Goal: Task Accomplishment & Management: Use online tool/utility

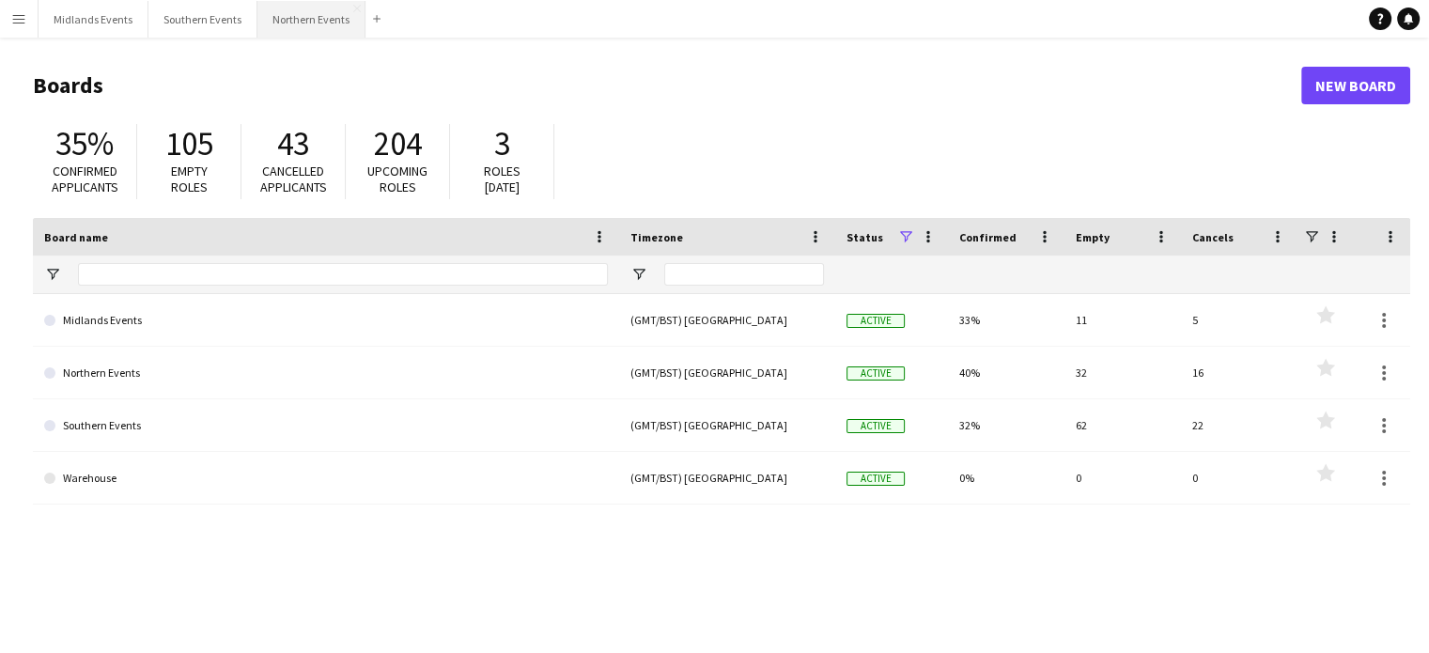
click at [316, 18] on button "Northern Events Close" at bounding box center [311, 19] width 108 height 37
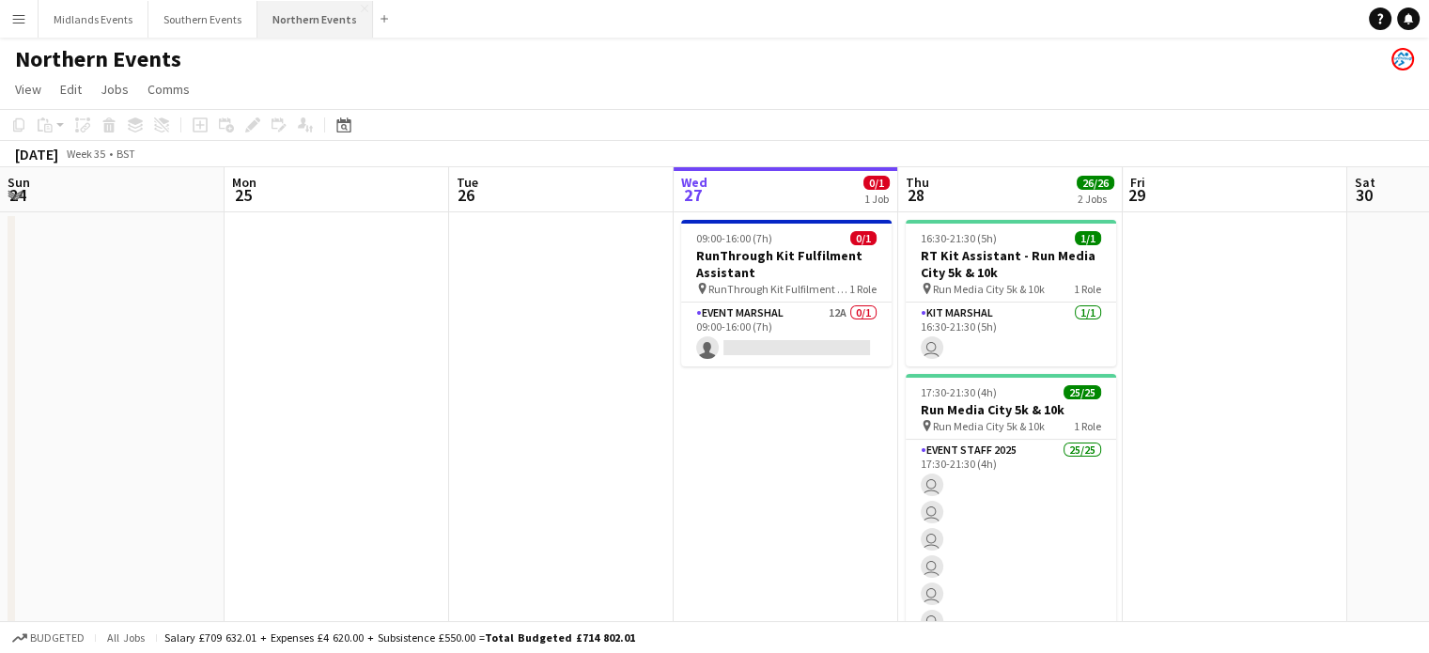
scroll to position [0, 449]
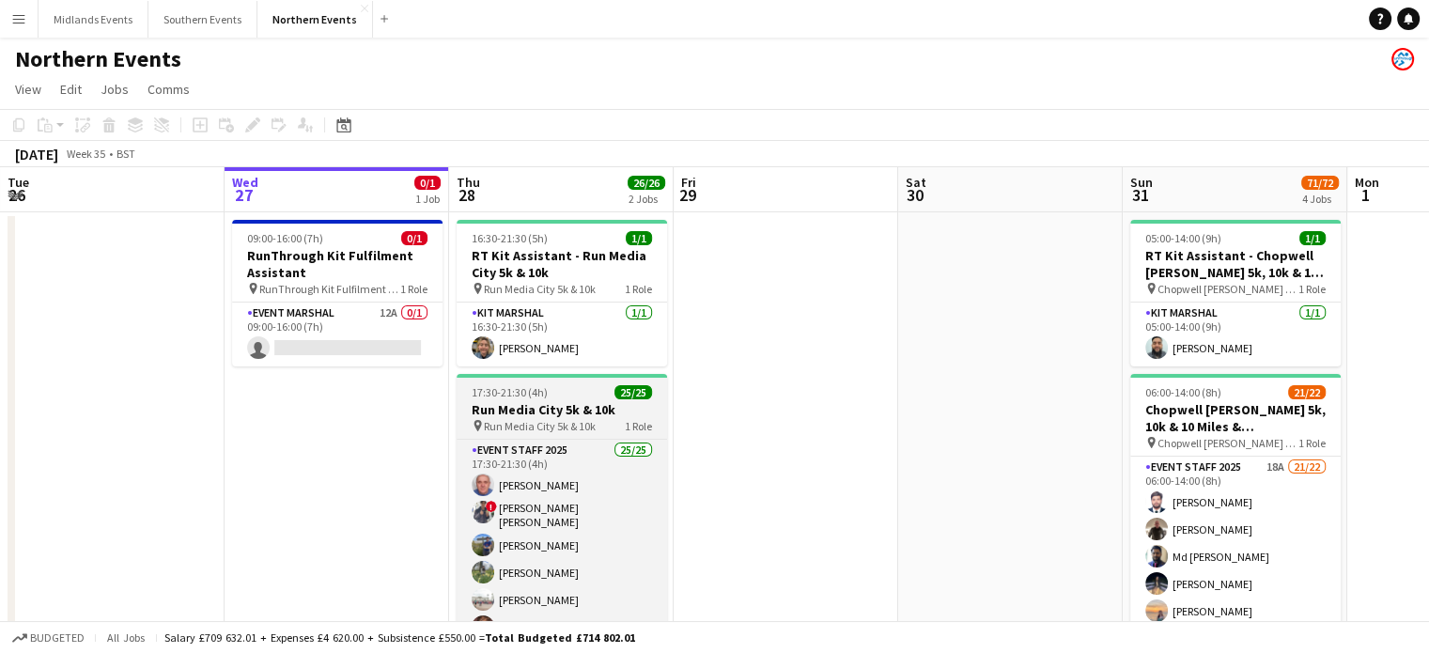
click at [496, 415] on h3 "Run Media City 5k & 10k" at bounding box center [562, 409] width 210 height 17
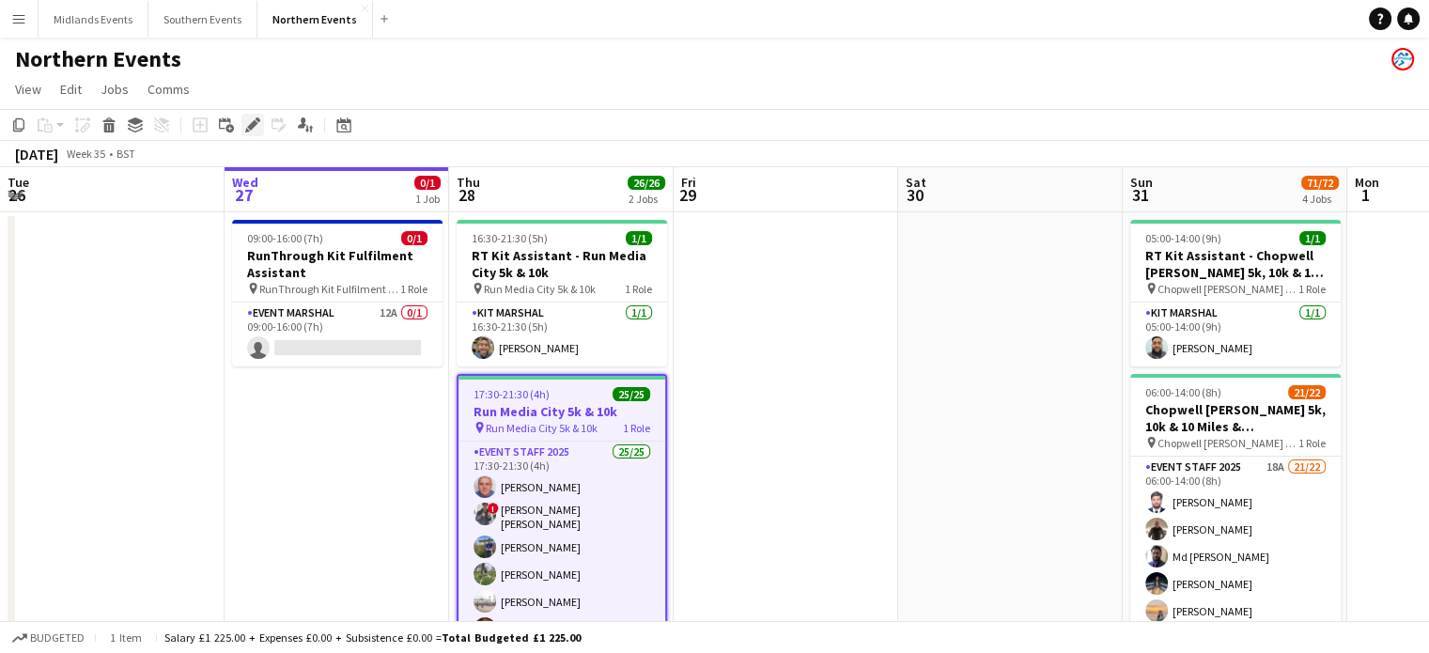
click at [254, 120] on icon at bounding box center [252, 125] width 10 height 10
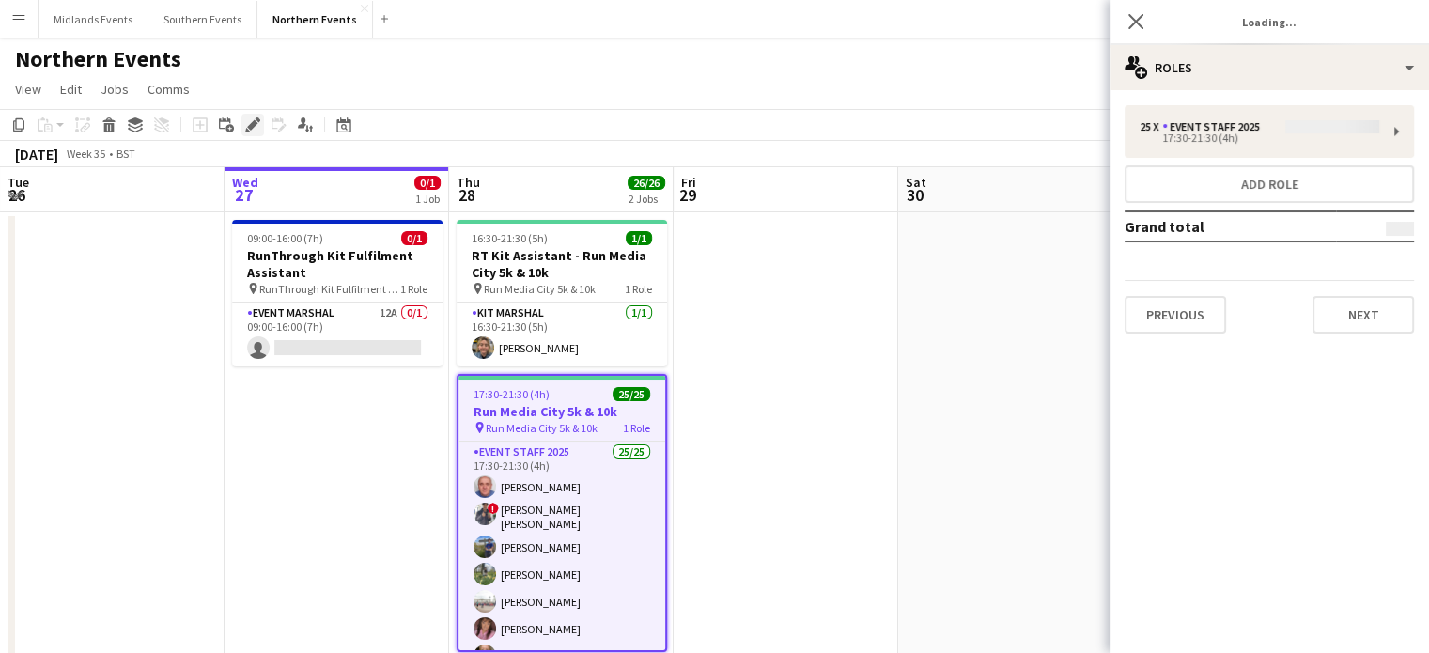
type input "**********"
click at [1385, 316] on button "Next" at bounding box center [1362, 315] width 101 height 38
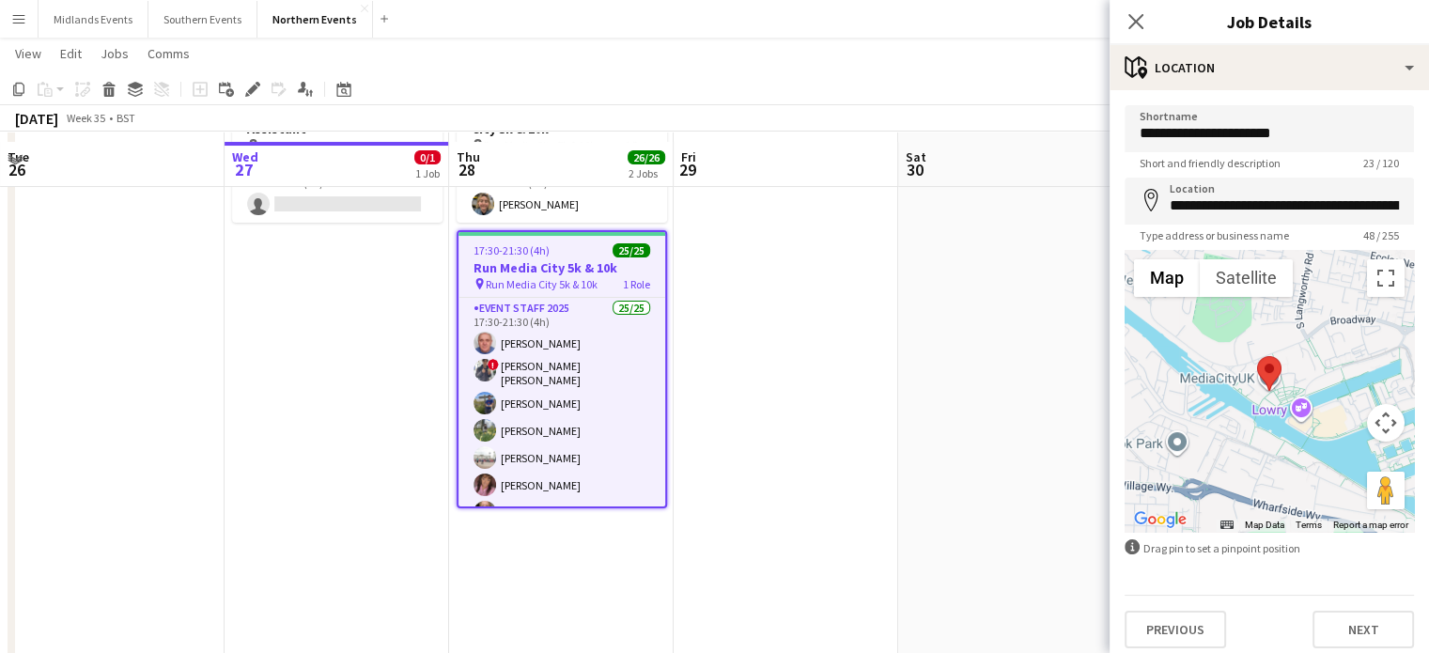
scroll to position [151, 0]
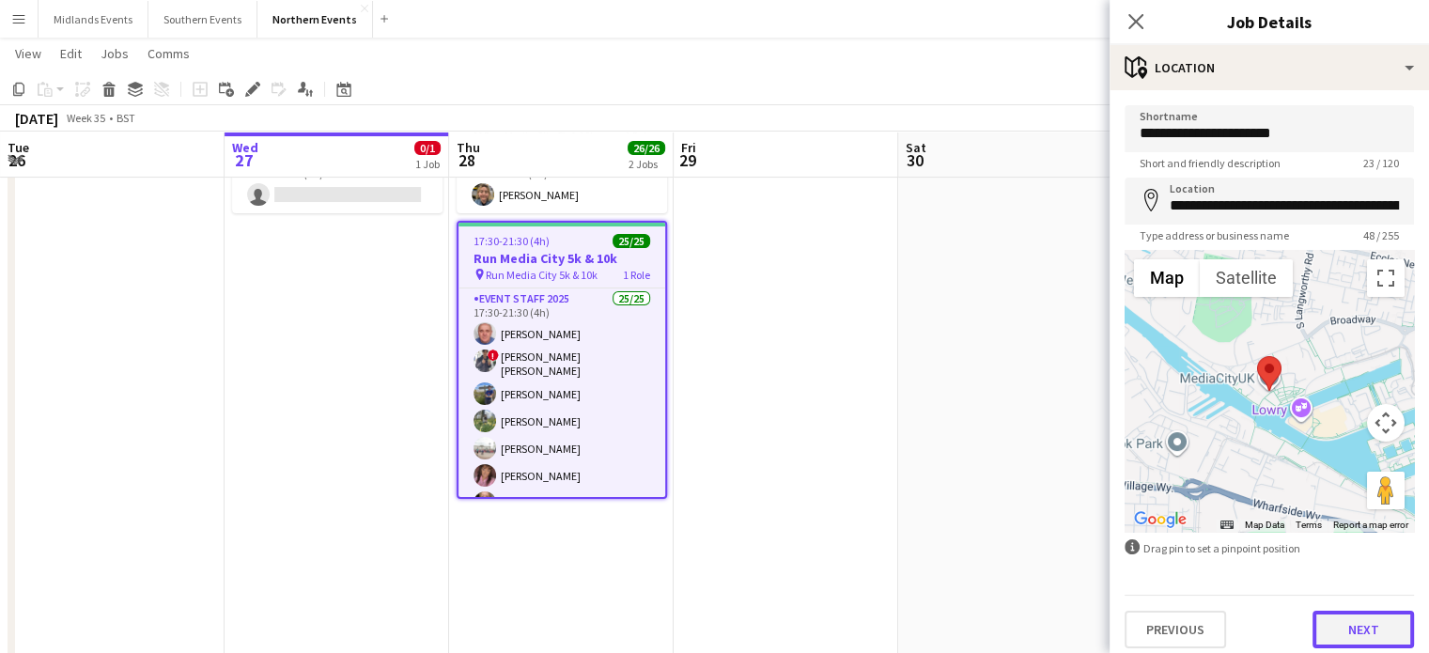
click at [1360, 627] on button "Next" at bounding box center [1362, 630] width 101 height 38
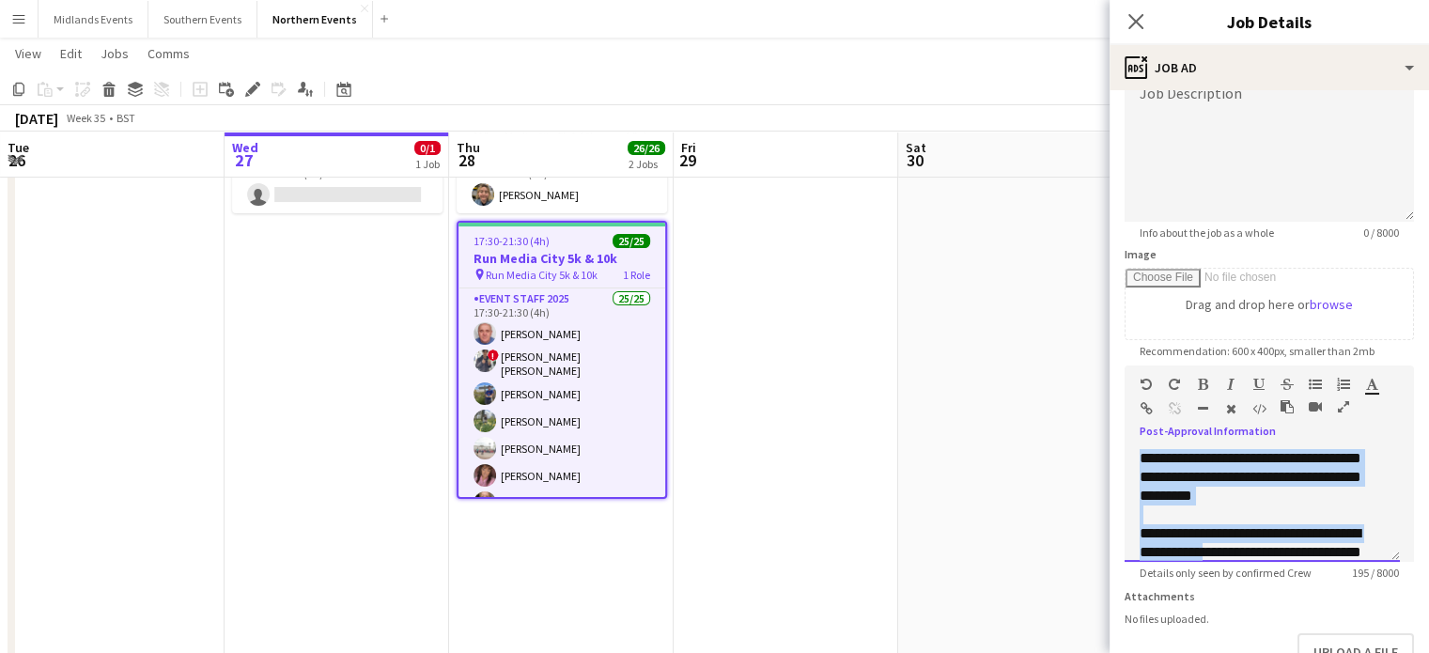
scroll to position [53, 0]
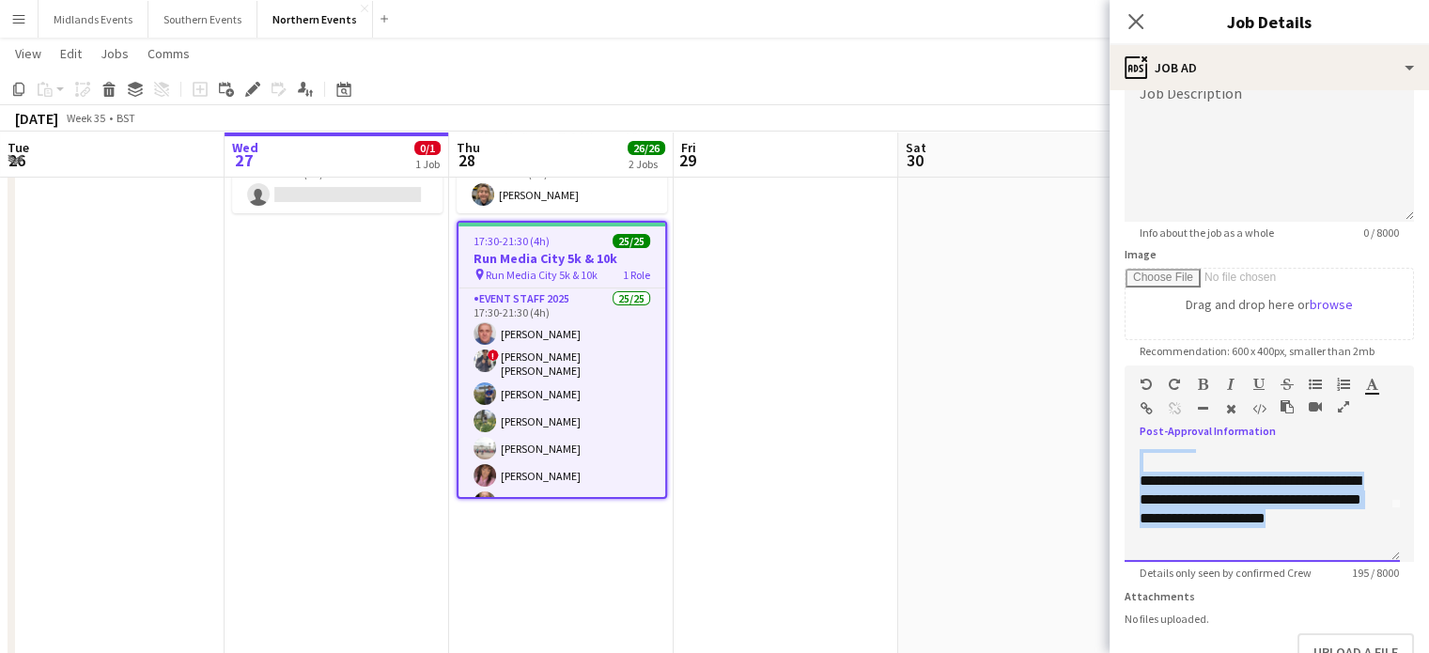
drag, startPoint x: 1138, startPoint y: 456, endPoint x: 1289, endPoint y: 580, distance: 195.6
click at [1289, 580] on app-form-group "**********" at bounding box center [1269, 472] width 289 height 214
copy div "**********"
click at [1133, 29] on icon "Close pop-in" at bounding box center [1135, 21] width 18 height 18
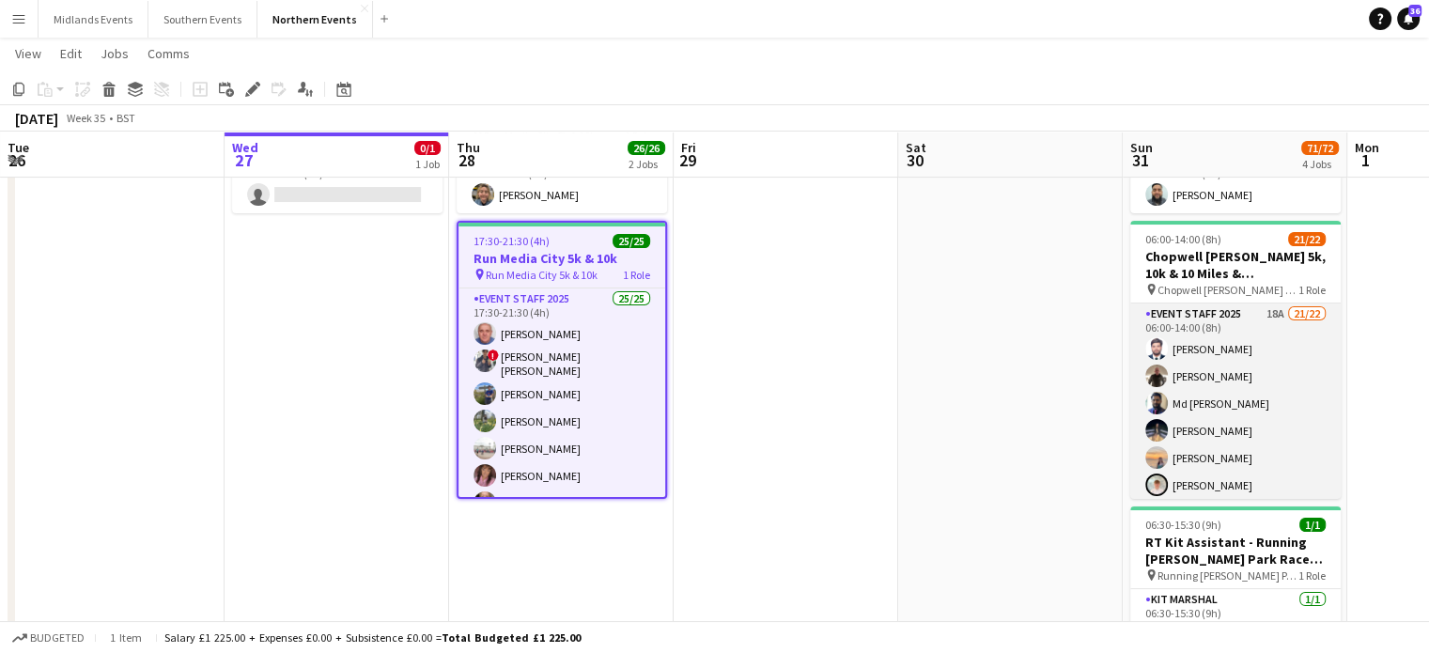
click at [1218, 354] on app-card-role "Event Staff 2025 18A 21/22 06:00-14:00 (8h) [PERSON_NAME] [PERSON_NAME] Md [PER…" at bounding box center [1235, 621] width 210 height 636
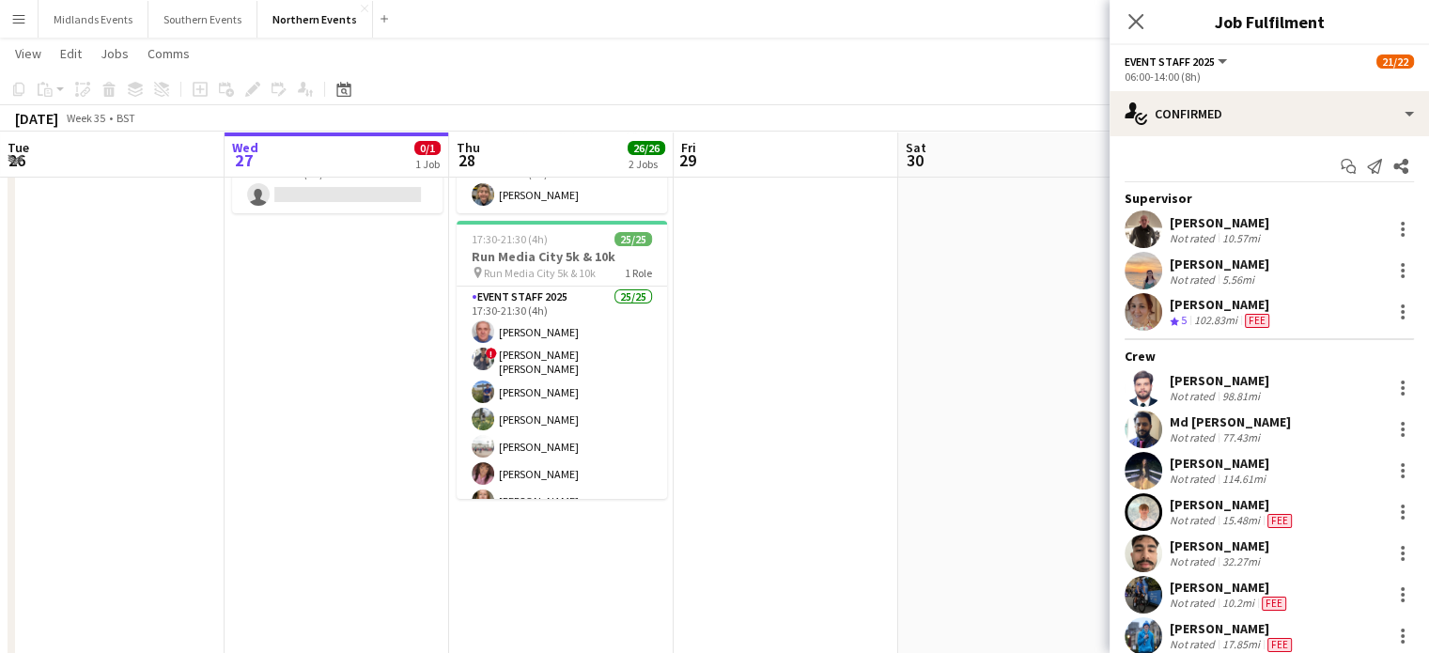
click at [1022, 238] on app-date-cell at bounding box center [1010, 519] width 225 height 920
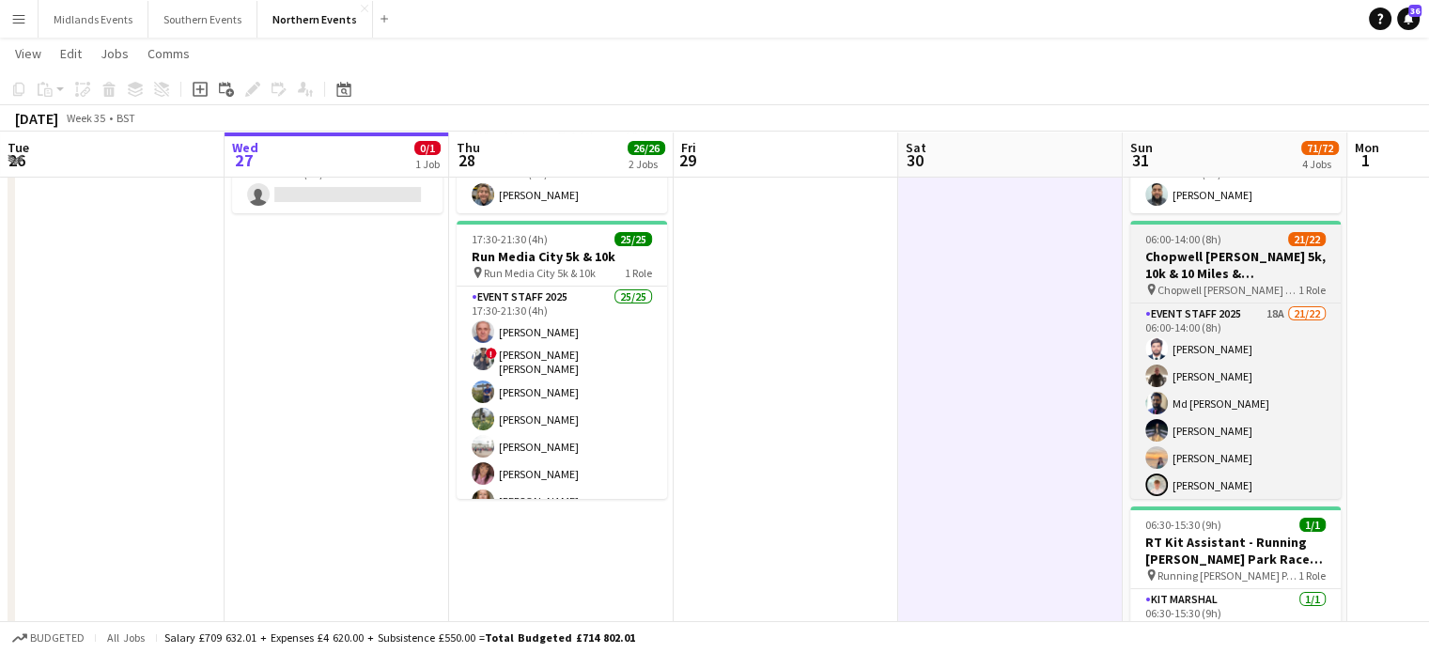
click at [1234, 254] on h3 "Chopwell [PERSON_NAME] 5k, 10k & 10 Miles & [PERSON_NAME]" at bounding box center [1235, 265] width 210 height 34
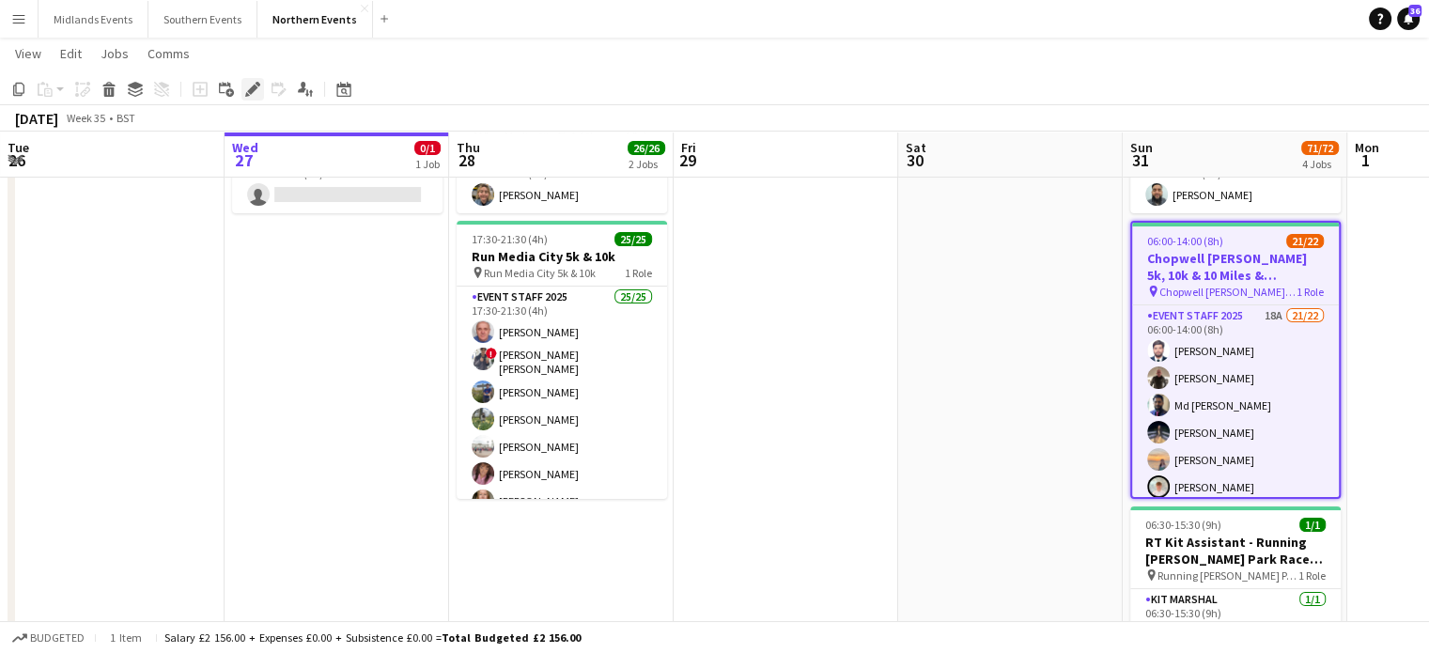
click at [252, 87] on icon at bounding box center [252, 90] width 10 height 10
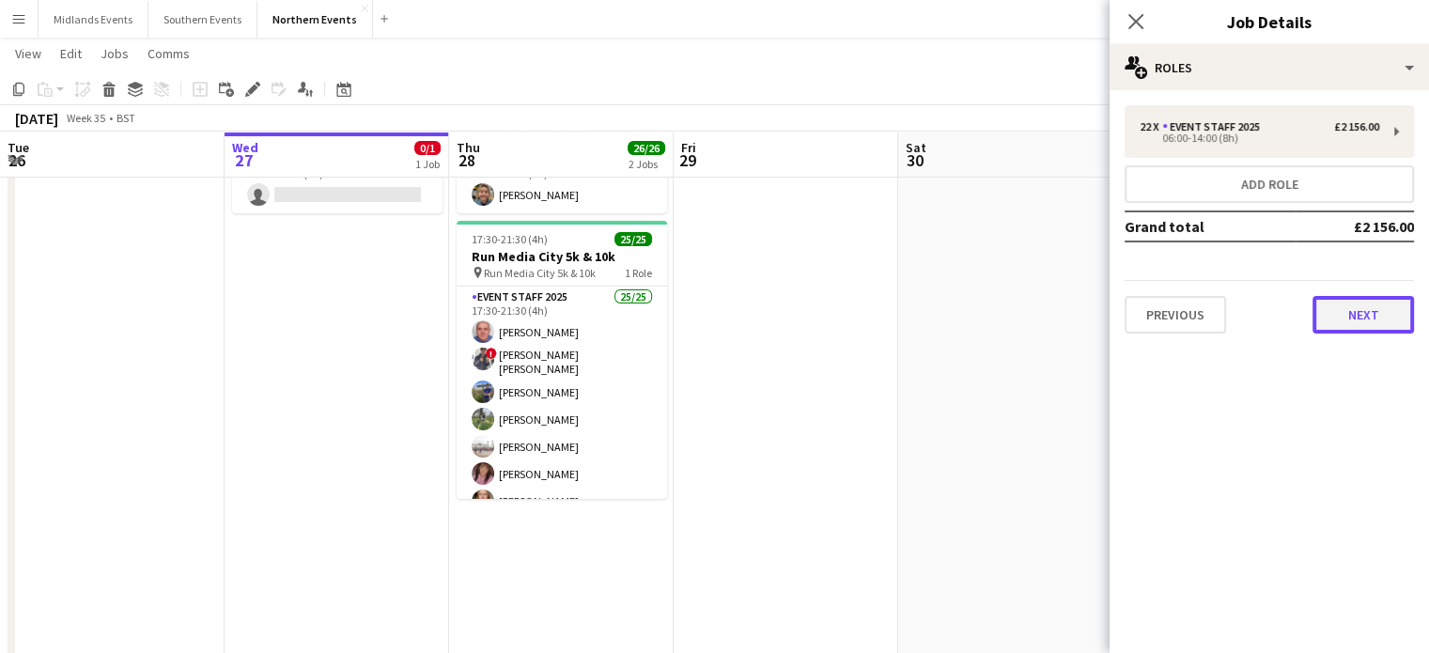
click at [1377, 307] on button "Next" at bounding box center [1362, 315] width 101 height 38
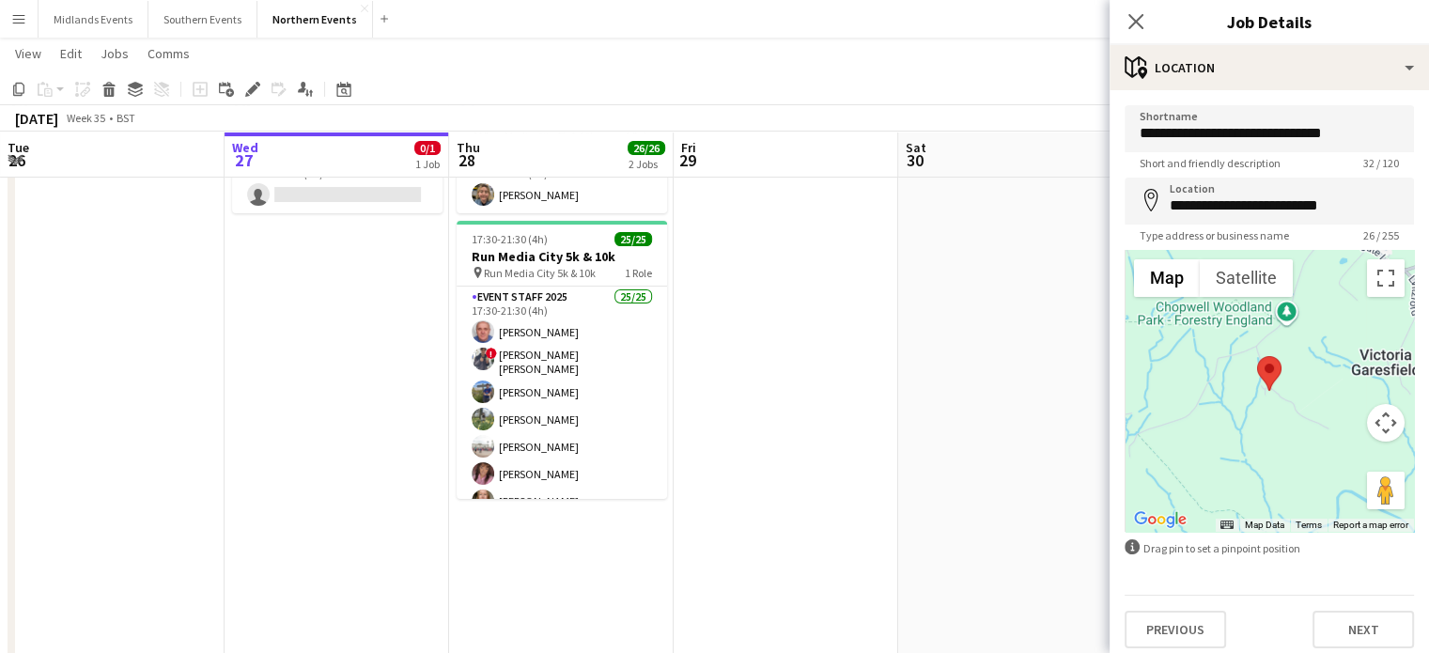
scroll to position [8, 0]
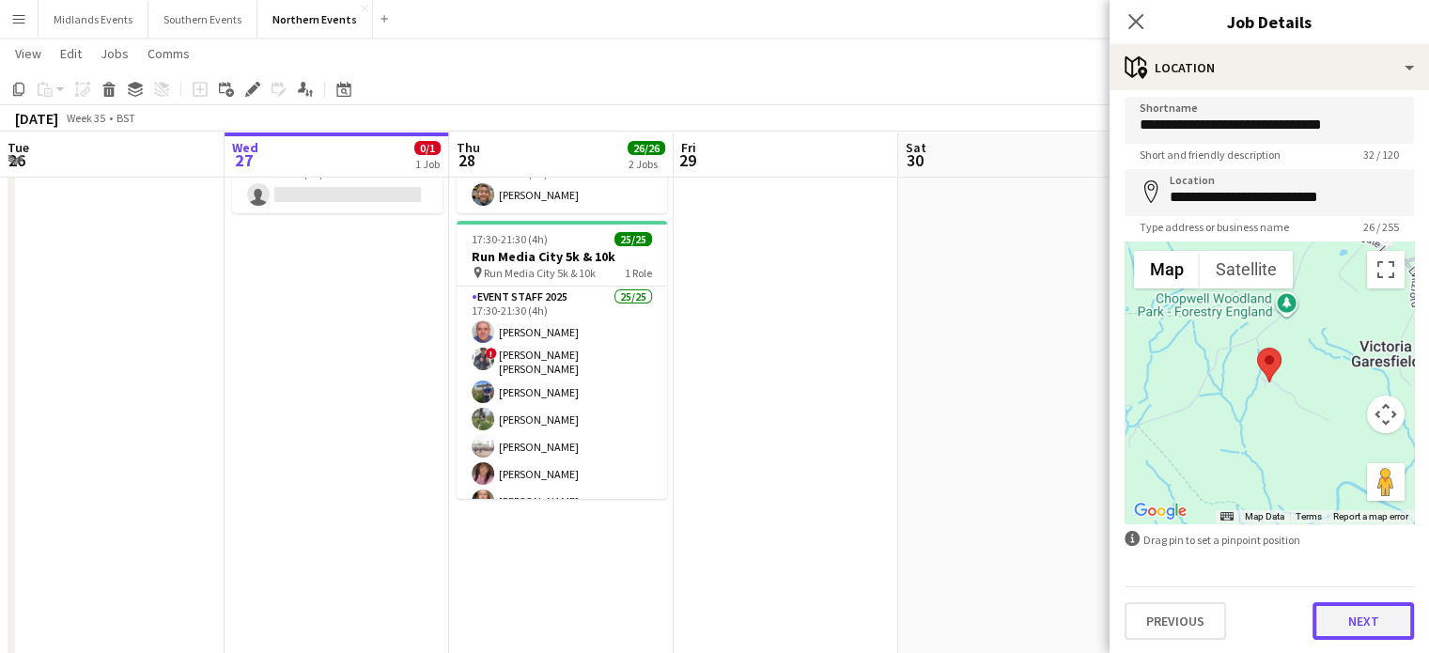
click at [1352, 626] on button "Next" at bounding box center [1362, 621] width 101 height 38
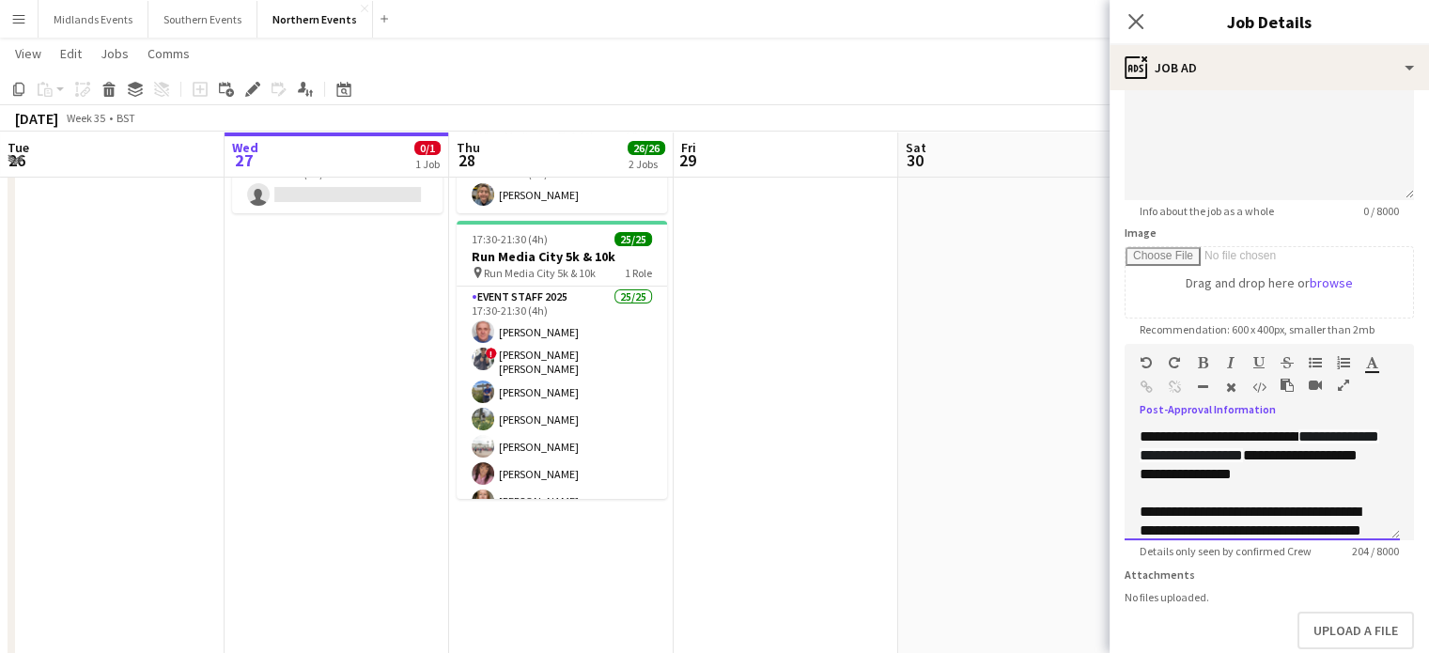
scroll to position [72, 0]
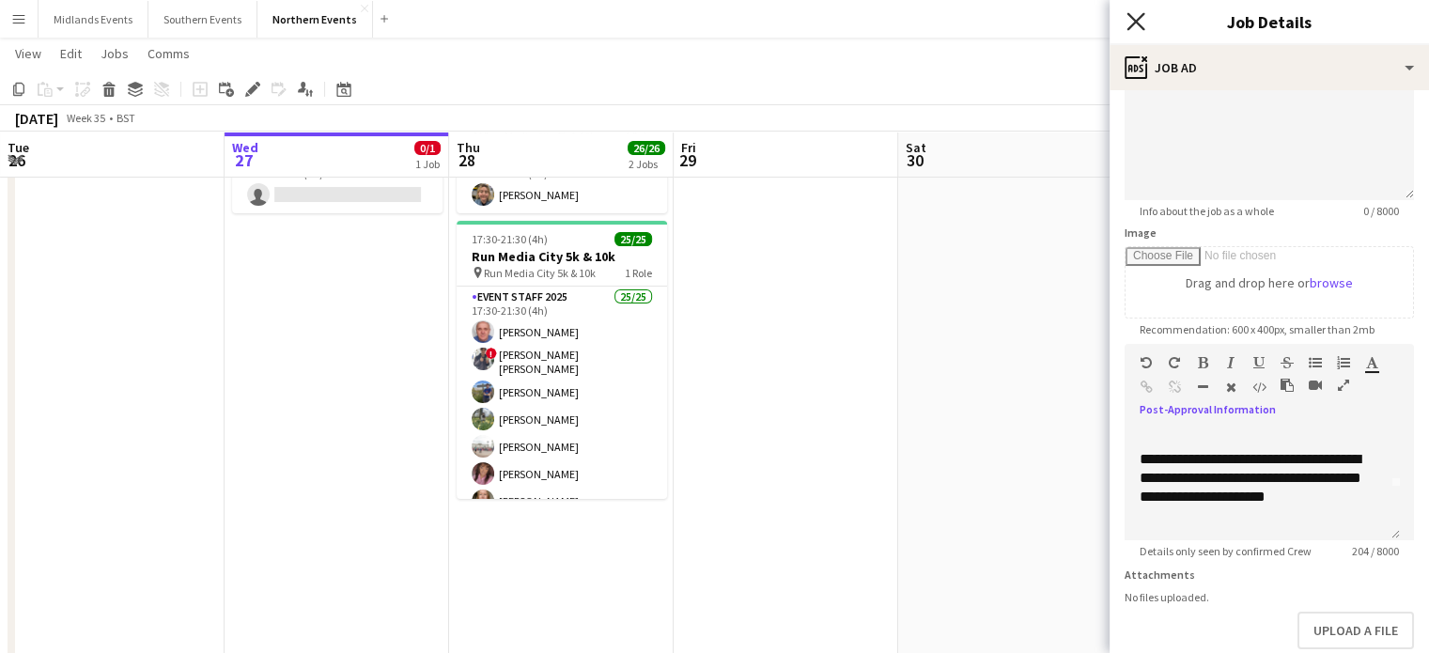
click at [1133, 25] on icon "Close pop-in" at bounding box center [1135, 21] width 18 height 18
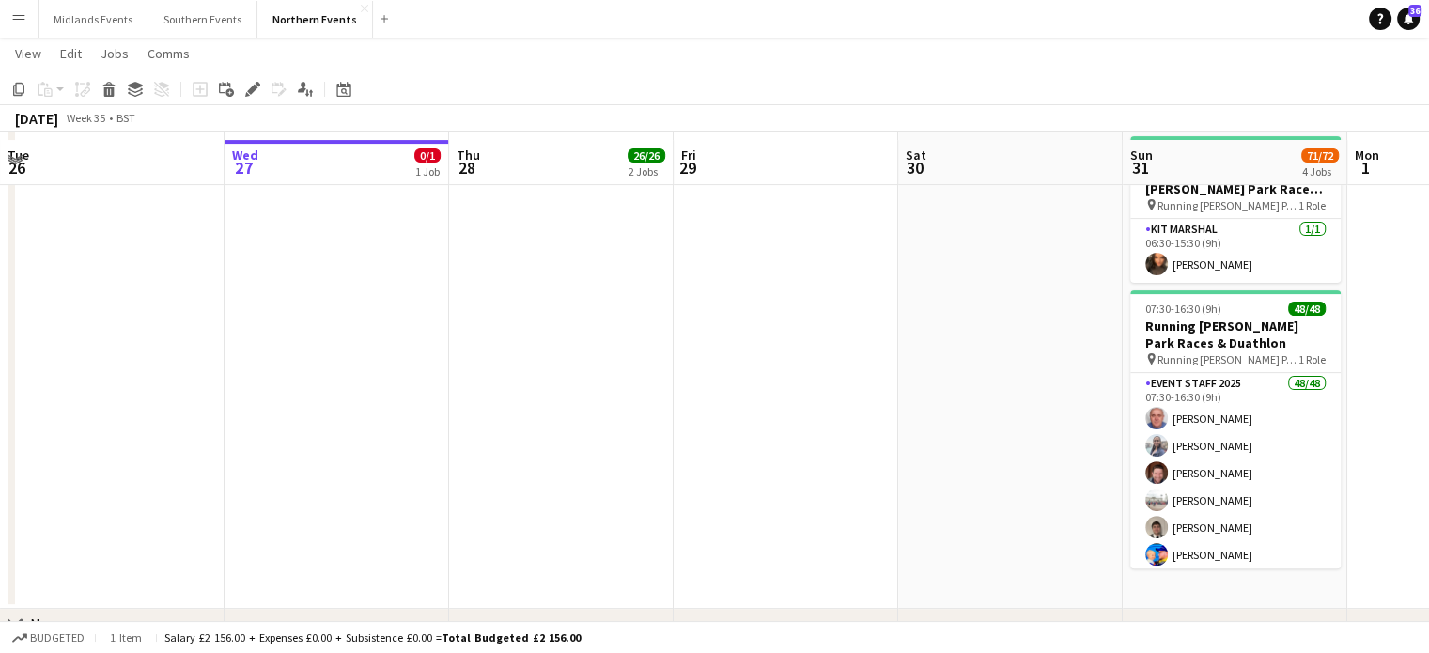
scroll to position [535, 0]
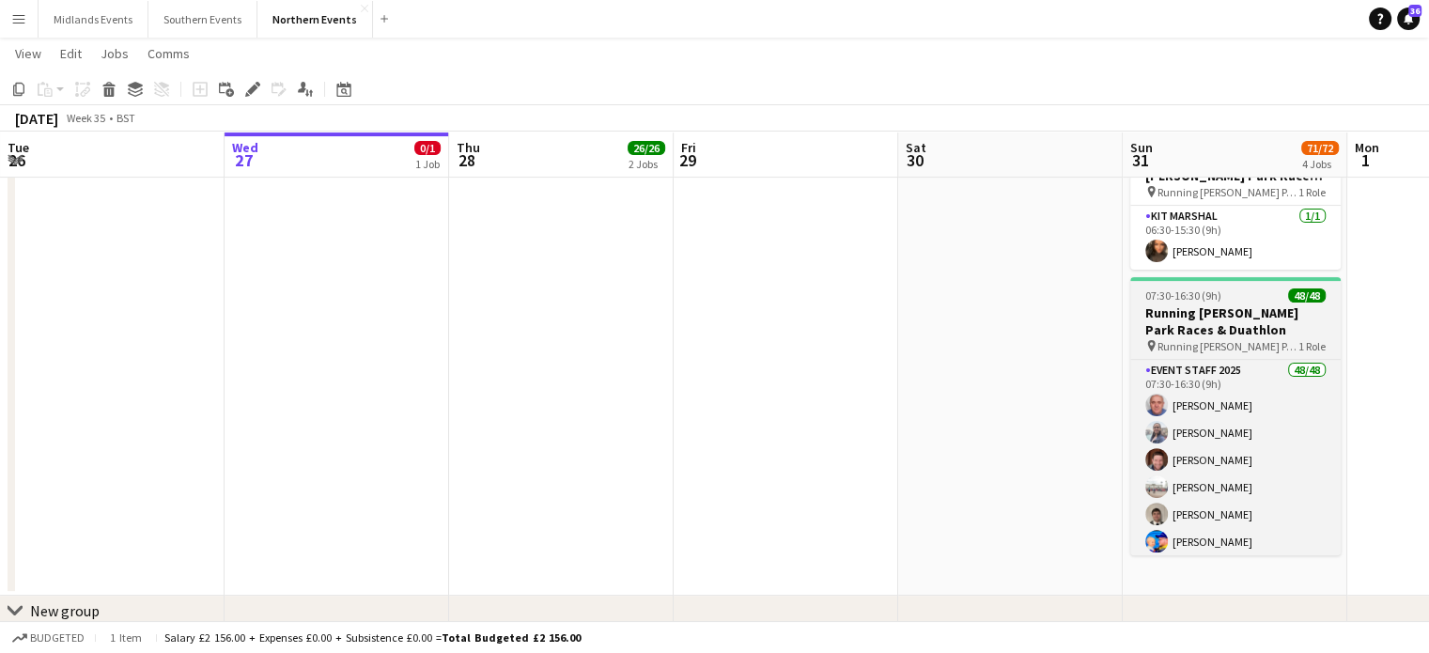
click at [1225, 315] on h3 "Running [PERSON_NAME] Park Races & Duathlon" at bounding box center [1235, 321] width 210 height 34
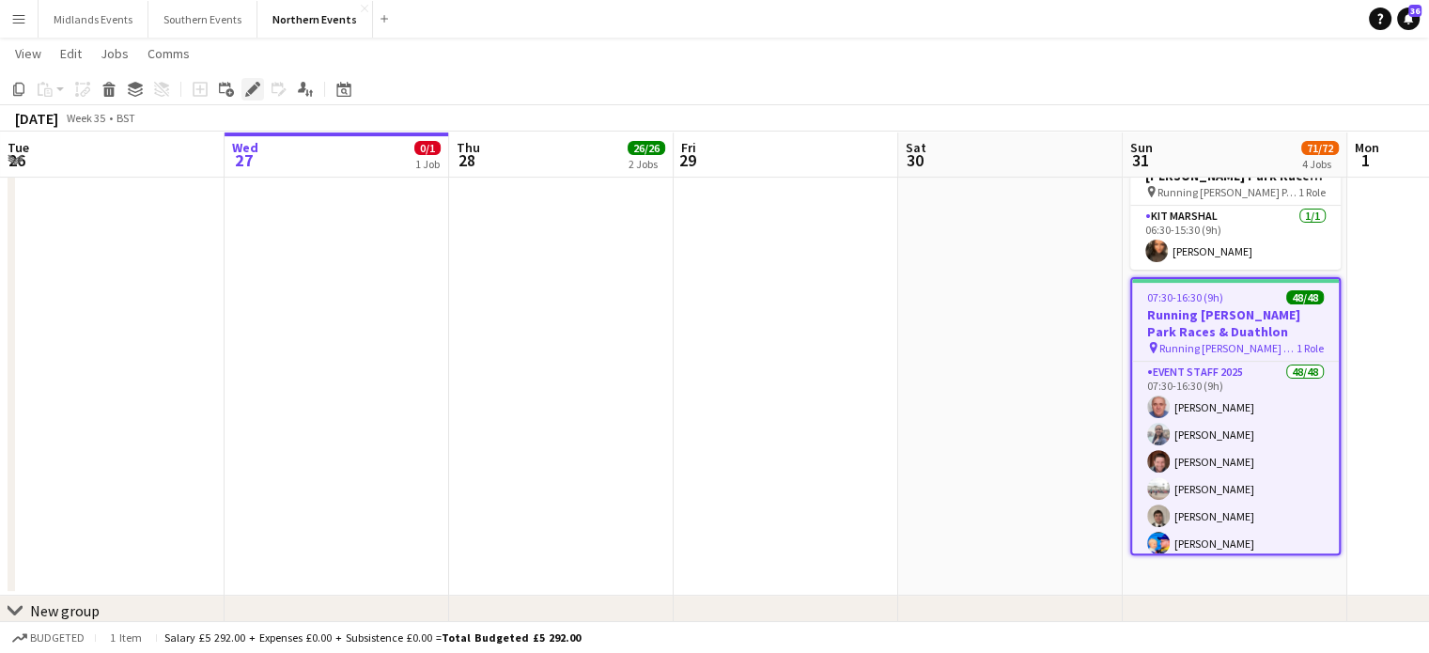
click at [248, 83] on icon "Edit" at bounding box center [252, 89] width 15 height 15
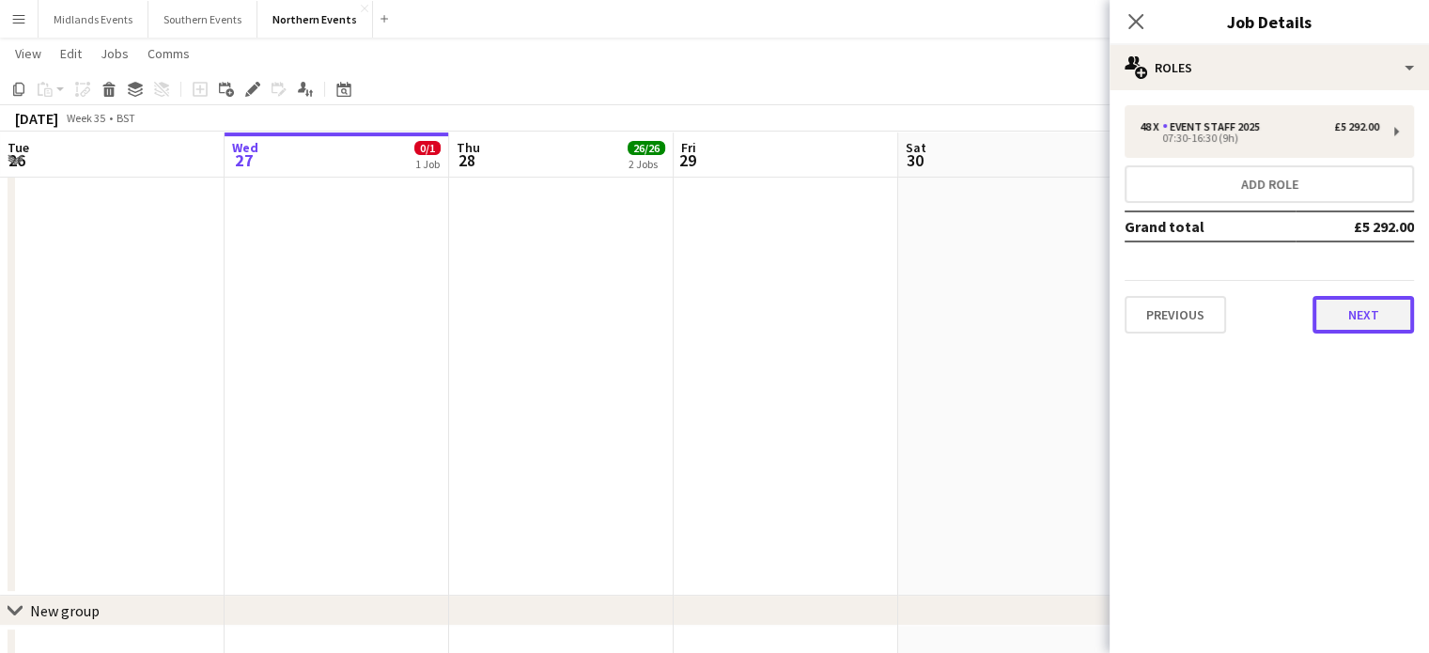
click at [1365, 314] on button "Next" at bounding box center [1362, 315] width 101 height 38
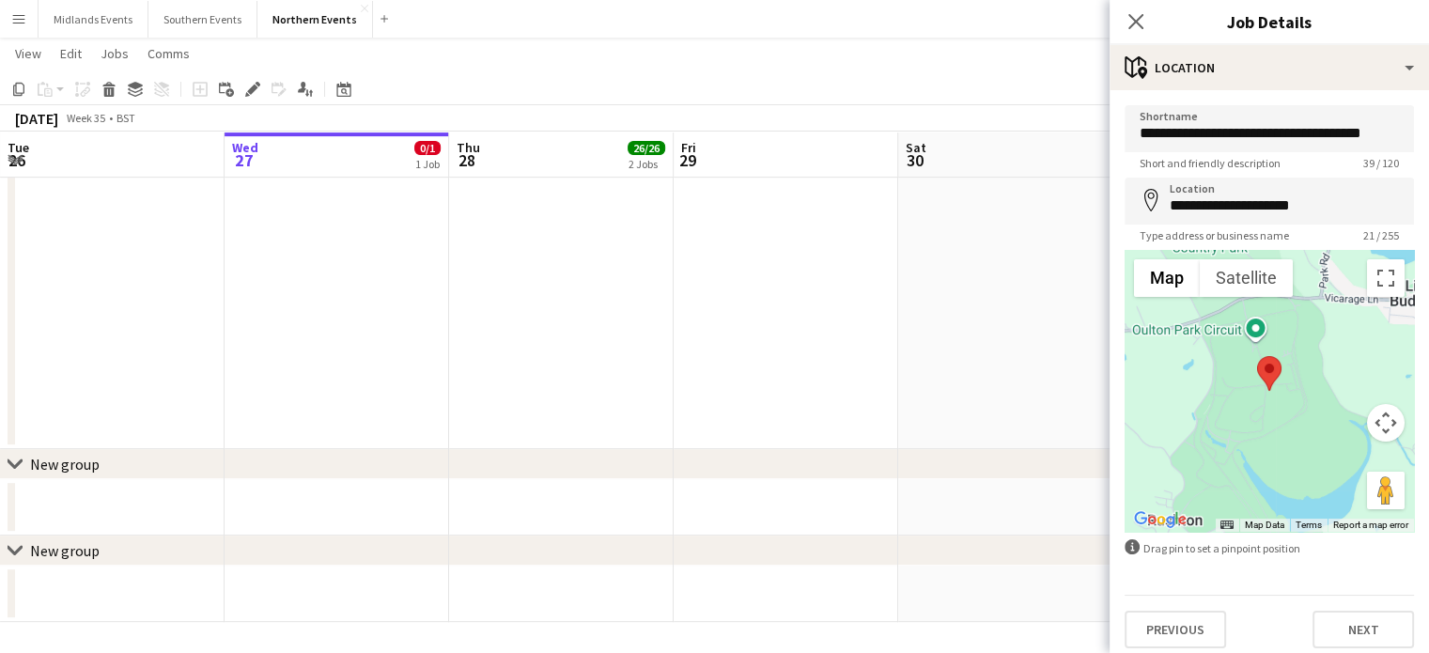
scroll to position [8, 0]
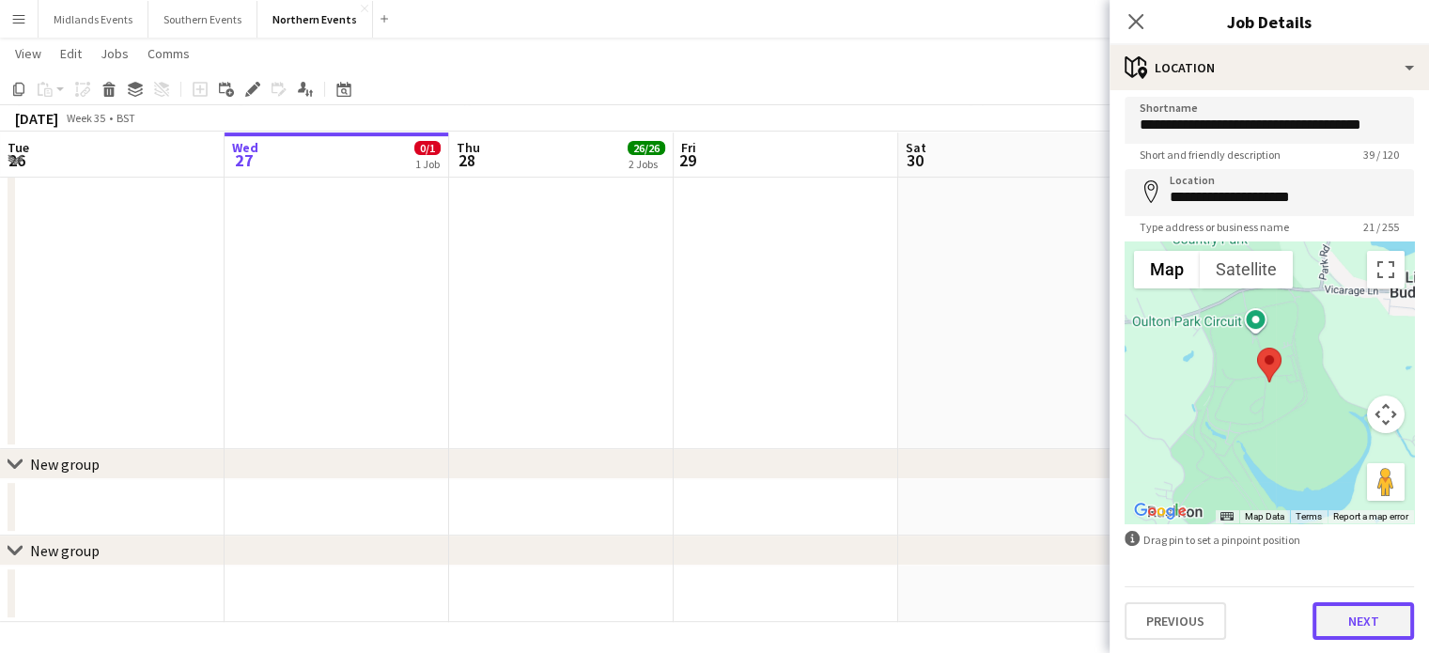
click at [1364, 608] on button "Next" at bounding box center [1362, 621] width 101 height 38
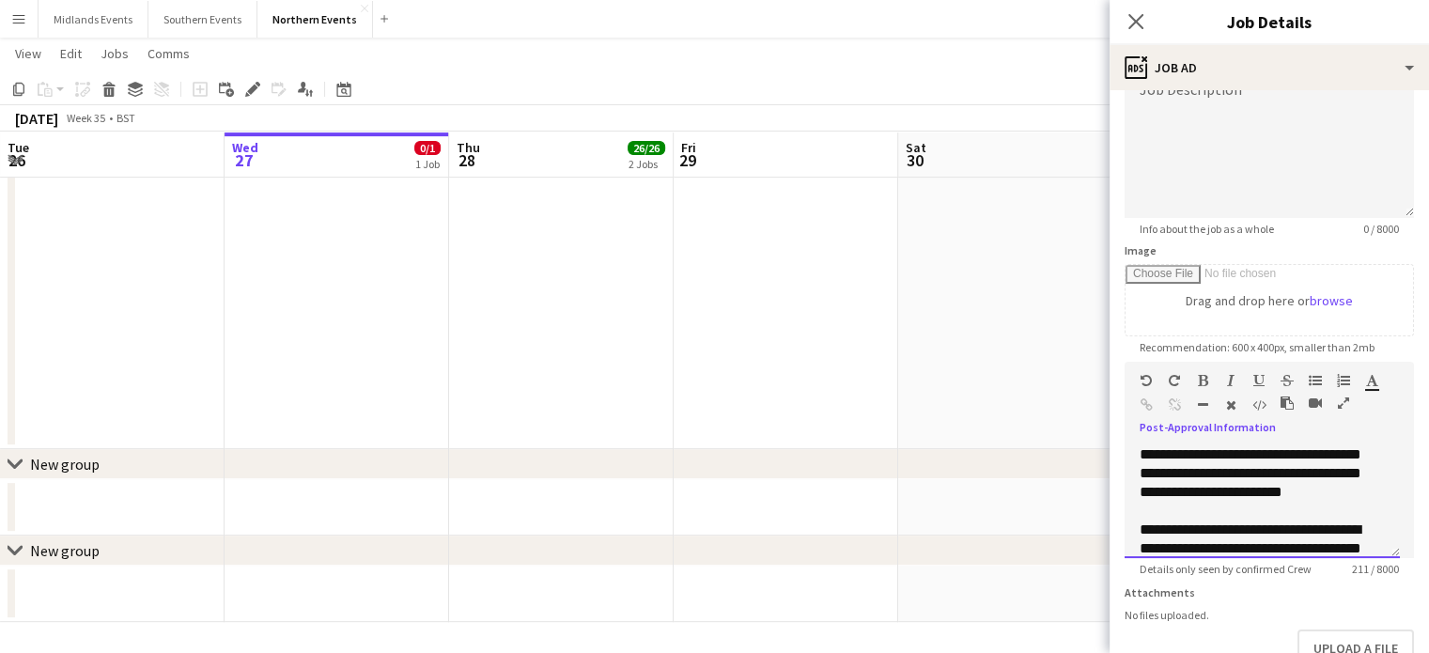
scroll to position [71, 0]
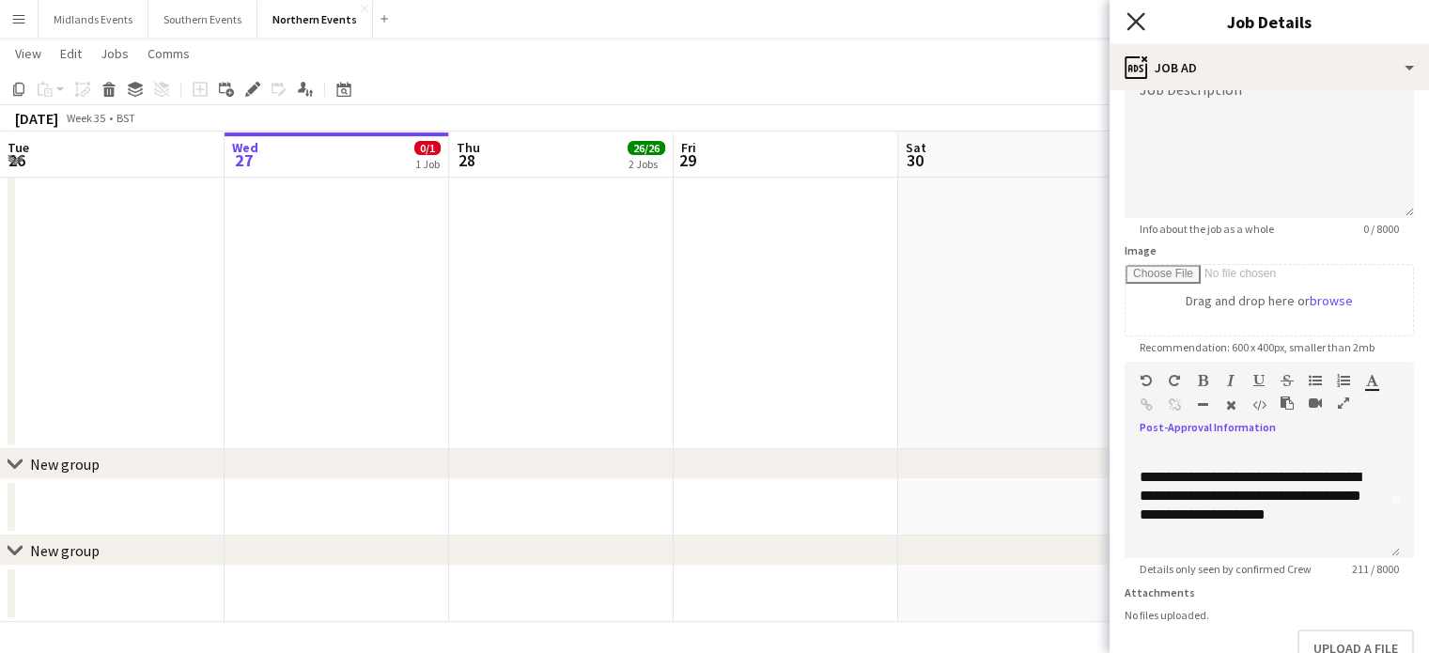
click at [1134, 21] on icon at bounding box center [1135, 21] width 18 height 18
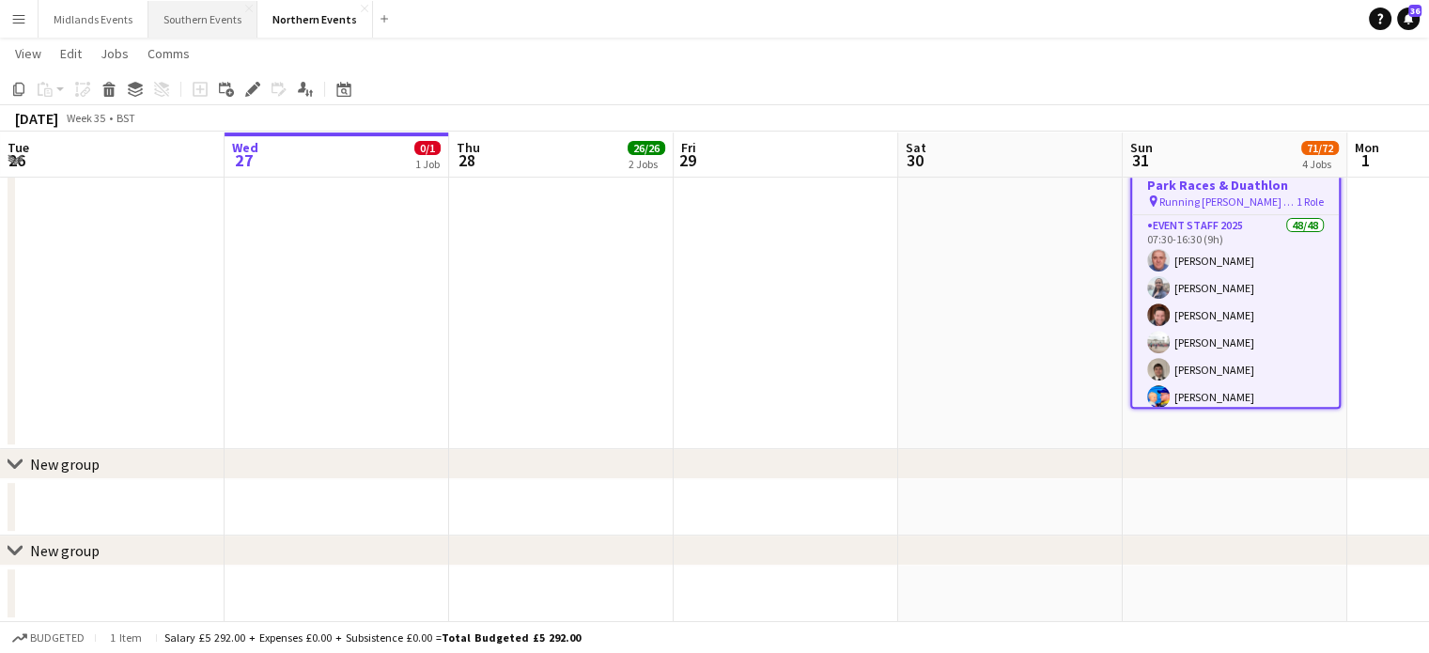
click at [184, 25] on button "Southern Events Close" at bounding box center [202, 19] width 109 height 37
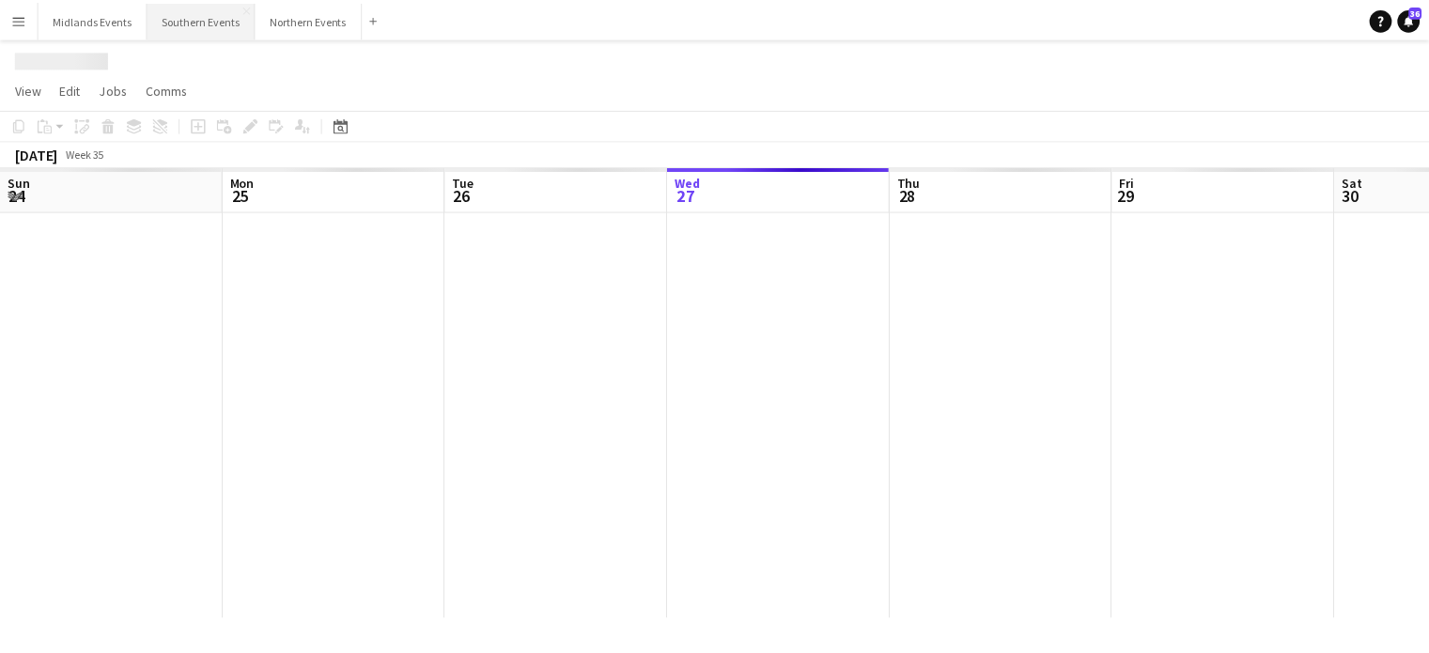
scroll to position [0, 449]
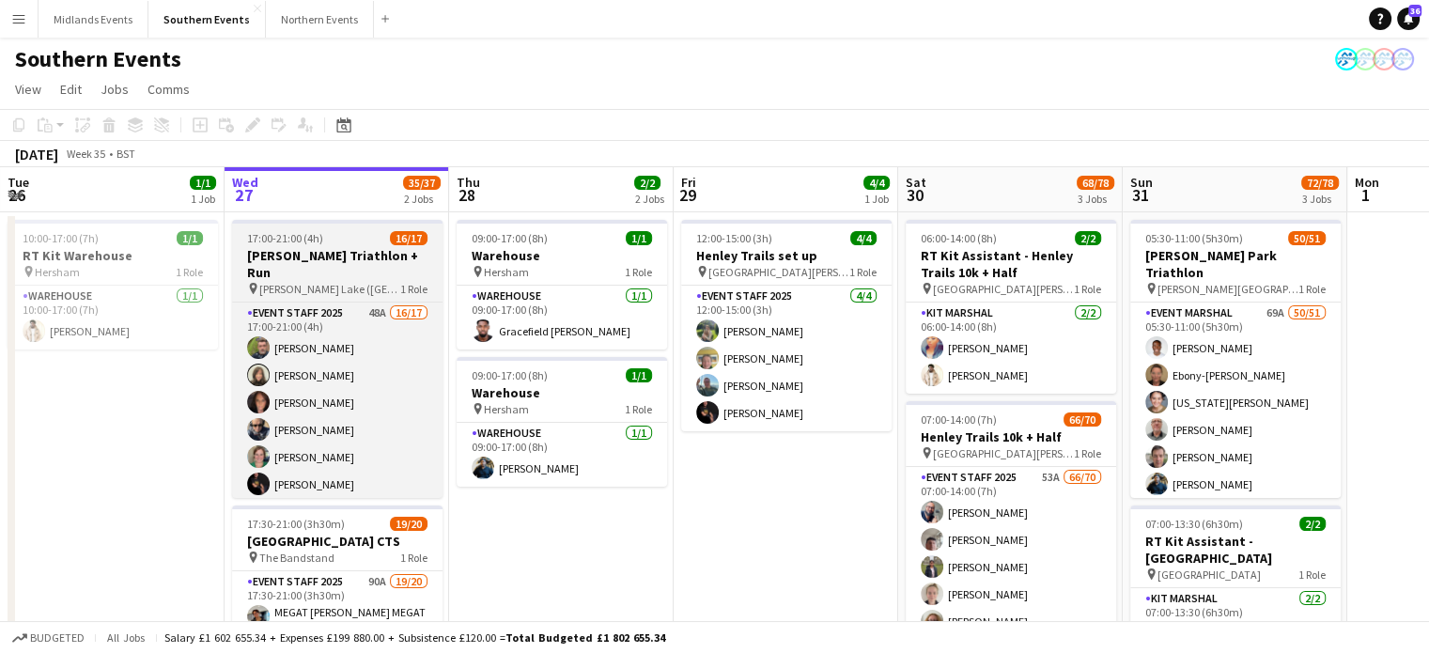
click at [325, 252] on h3 "[PERSON_NAME] Triathlon + Run" at bounding box center [337, 264] width 210 height 34
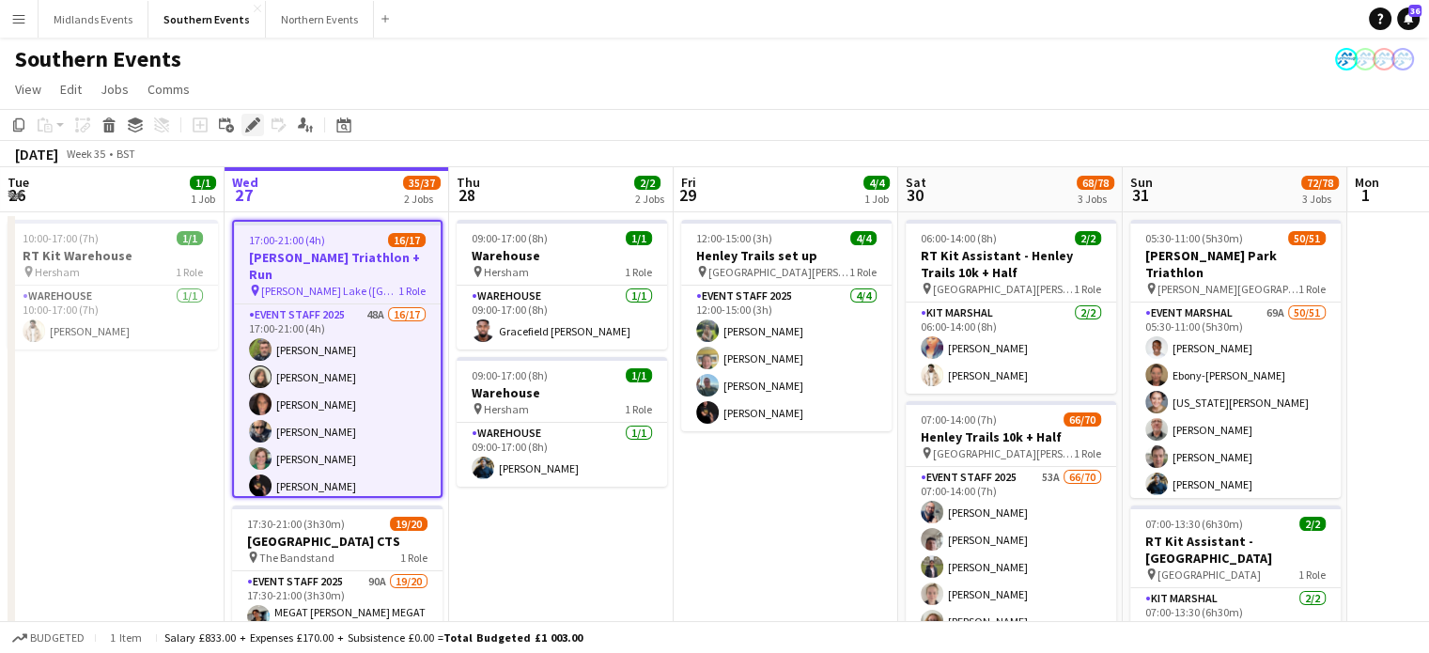
click at [248, 129] on icon "Edit" at bounding box center [252, 124] width 15 height 15
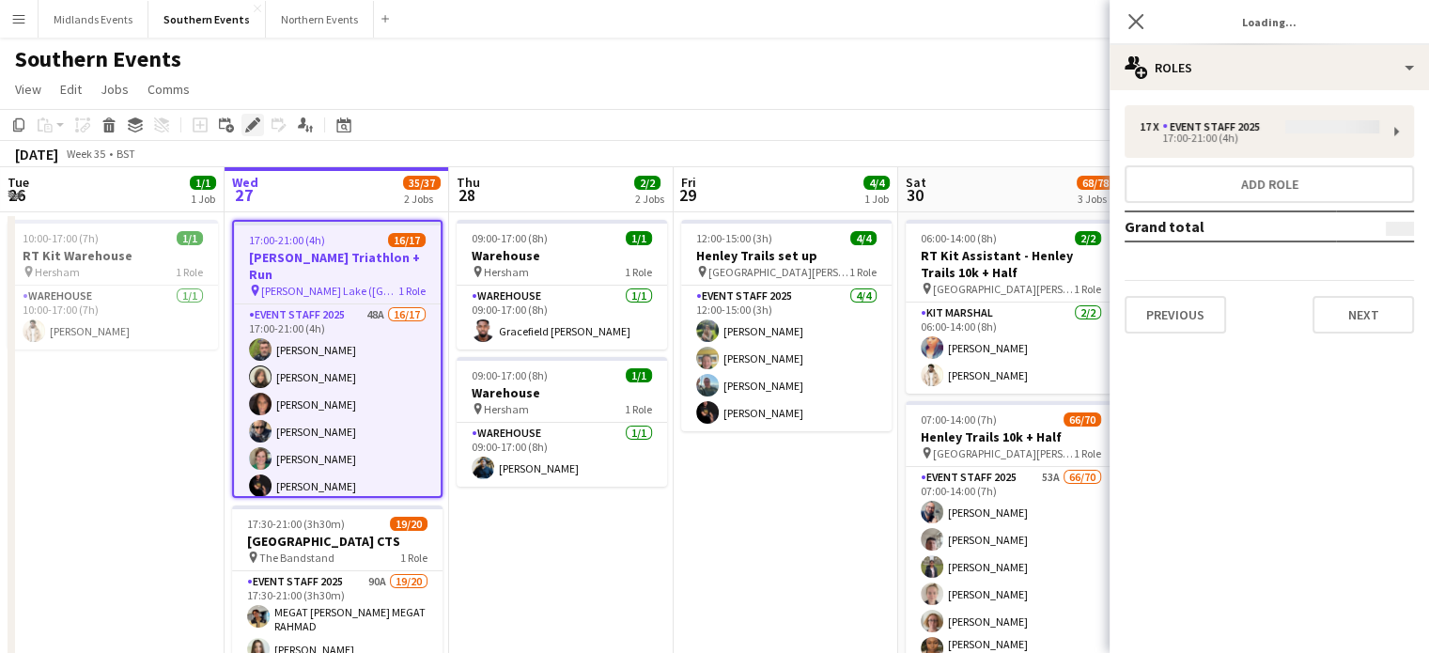
type input "**********"
click at [1368, 306] on button "Next" at bounding box center [1362, 315] width 101 height 38
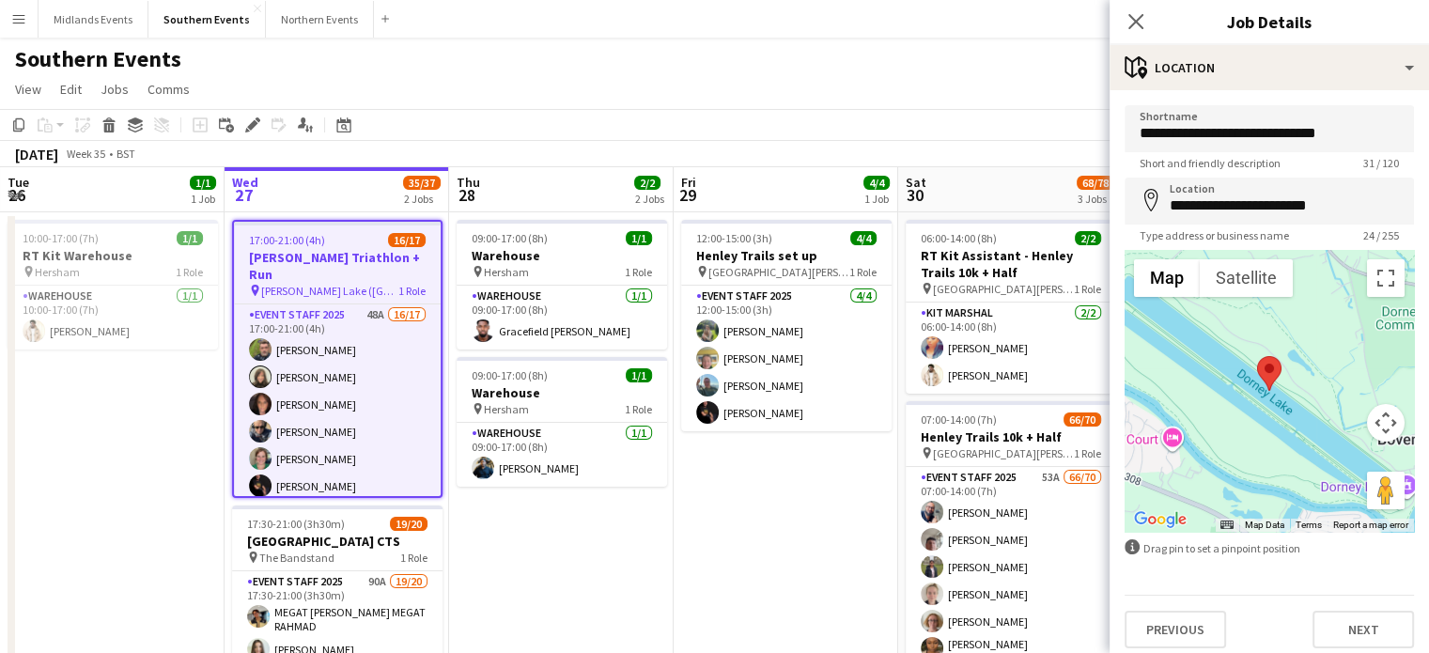
scroll to position [8, 0]
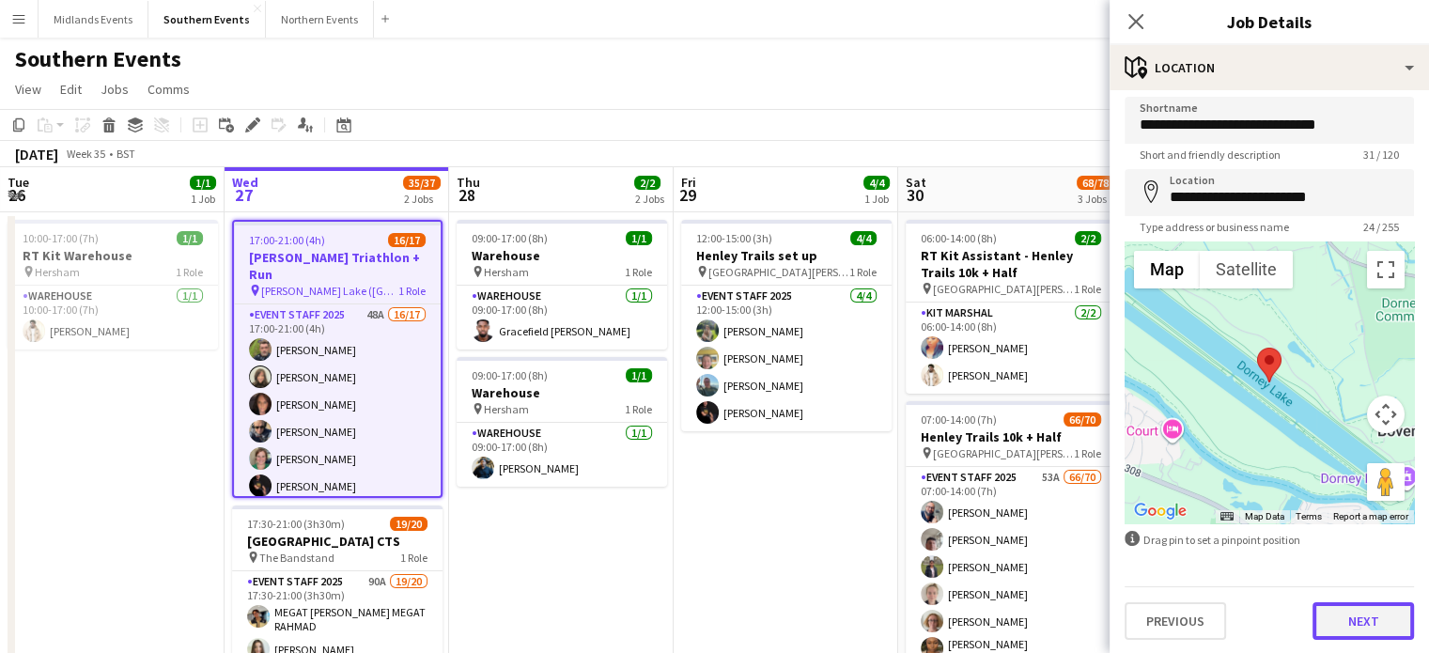
click at [1368, 615] on button "Next" at bounding box center [1362, 621] width 101 height 38
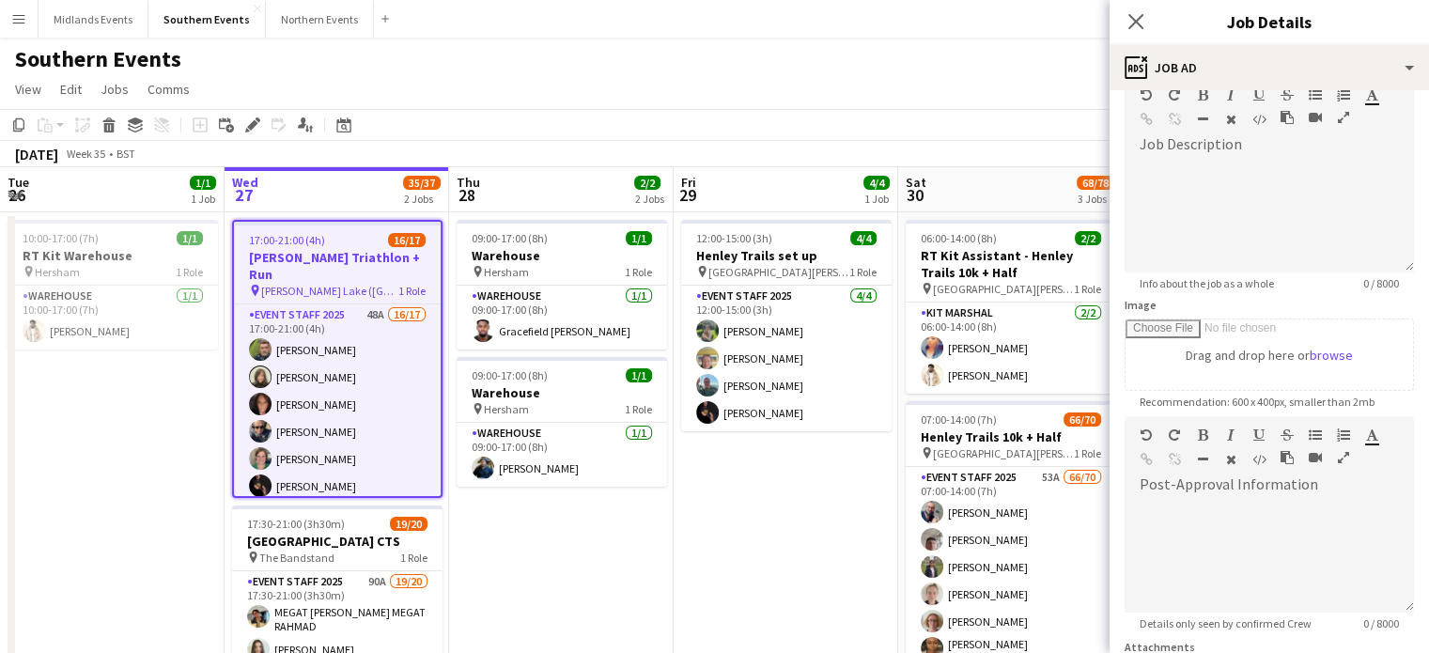
scroll to position [0, 0]
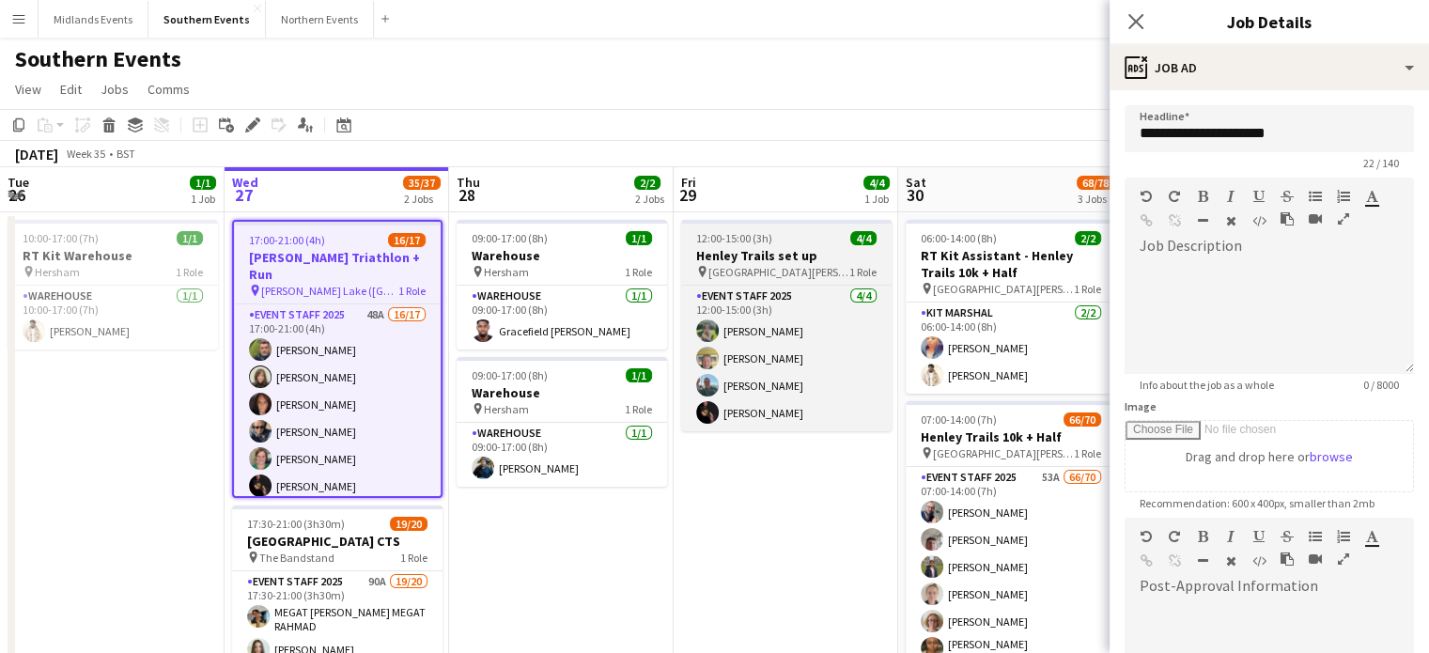
click at [744, 255] on h3 "Henley Trails set up" at bounding box center [786, 255] width 210 height 17
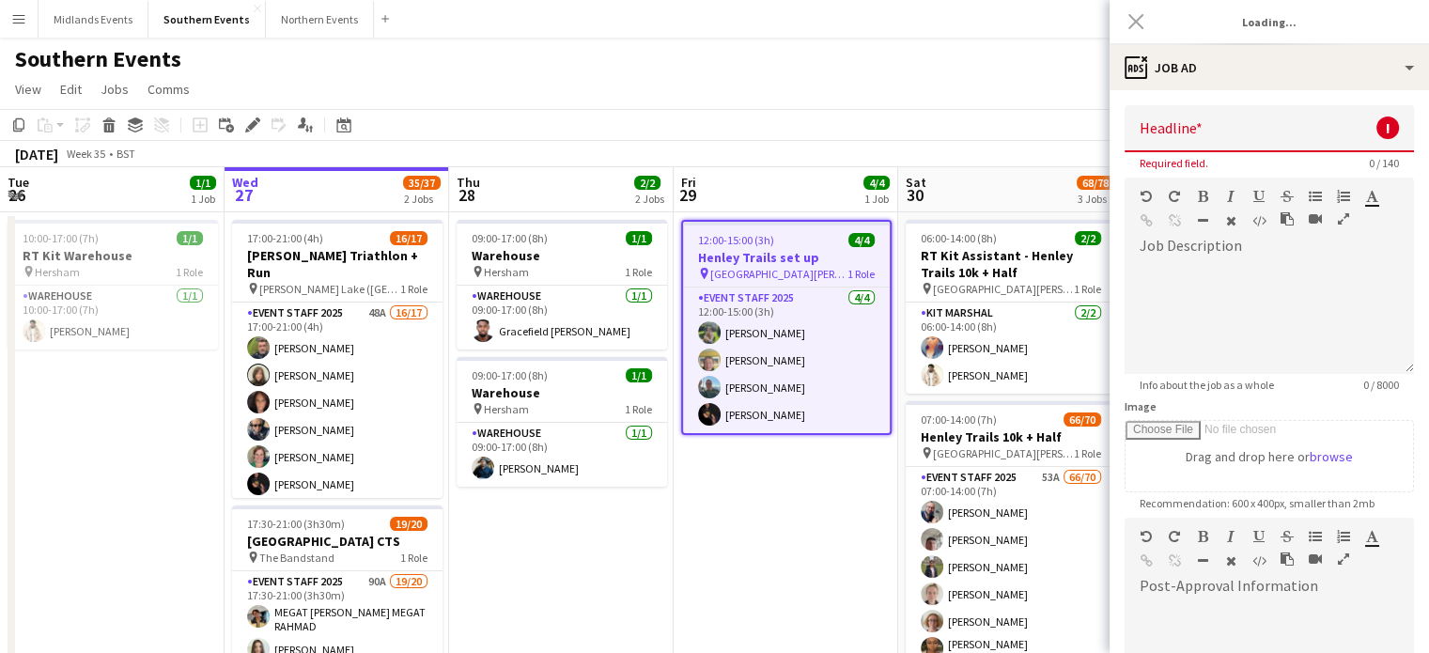
type input "**********"
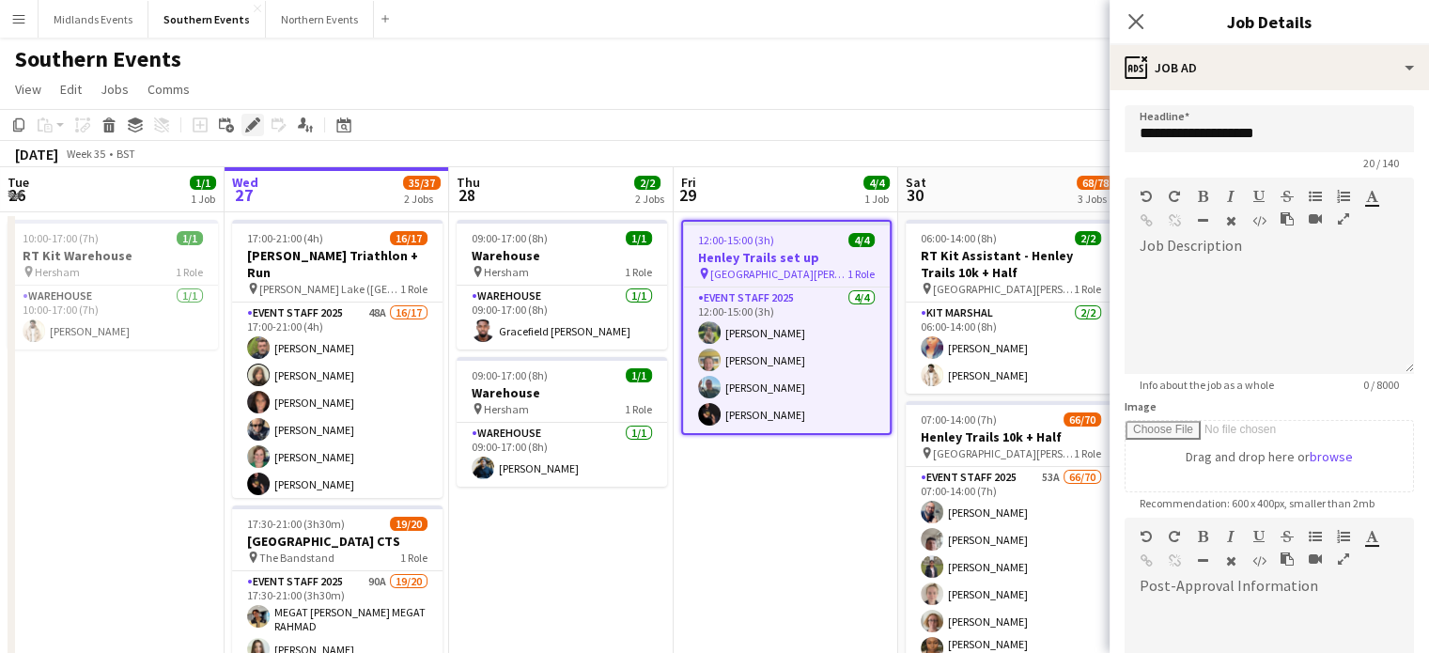
click at [248, 124] on icon "Edit" at bounding box center [252, 124] width 15 height 15
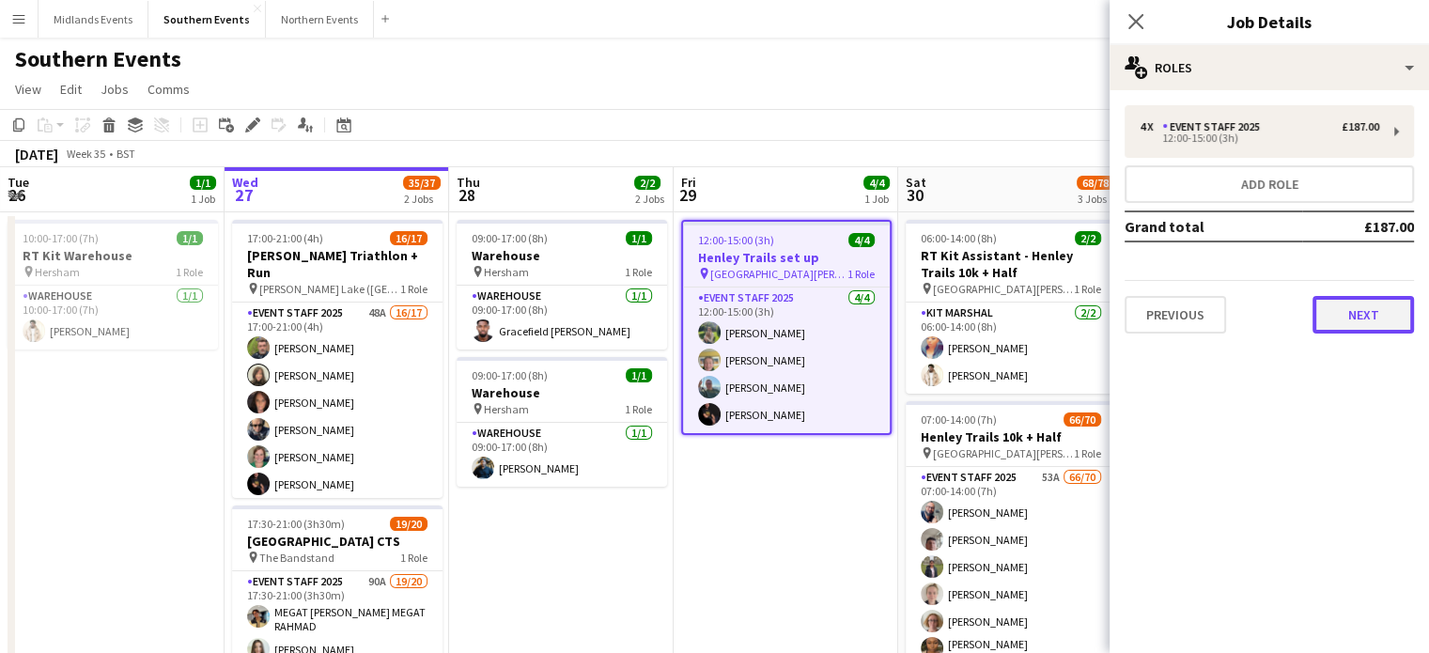
click at [1361, 318] on button "Next" at bounding box center [1362, 315] width 101 height 38
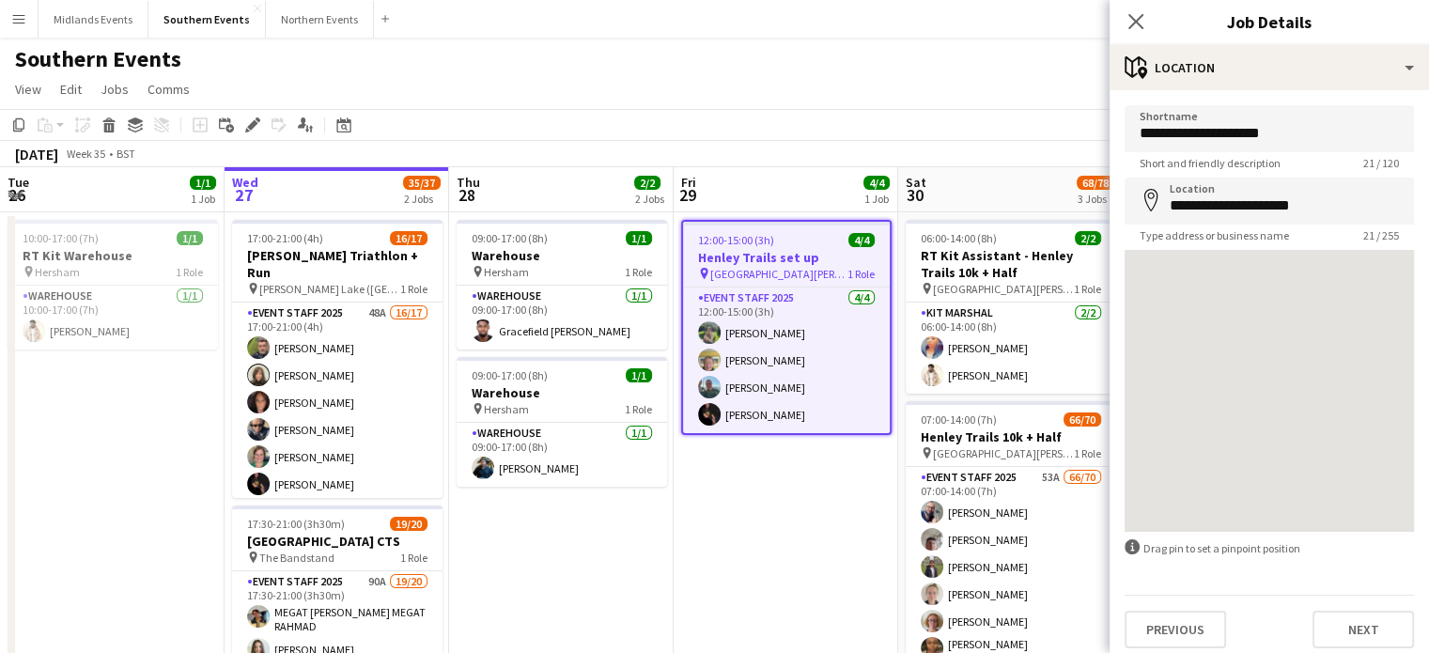
scroll to position [8, 0]
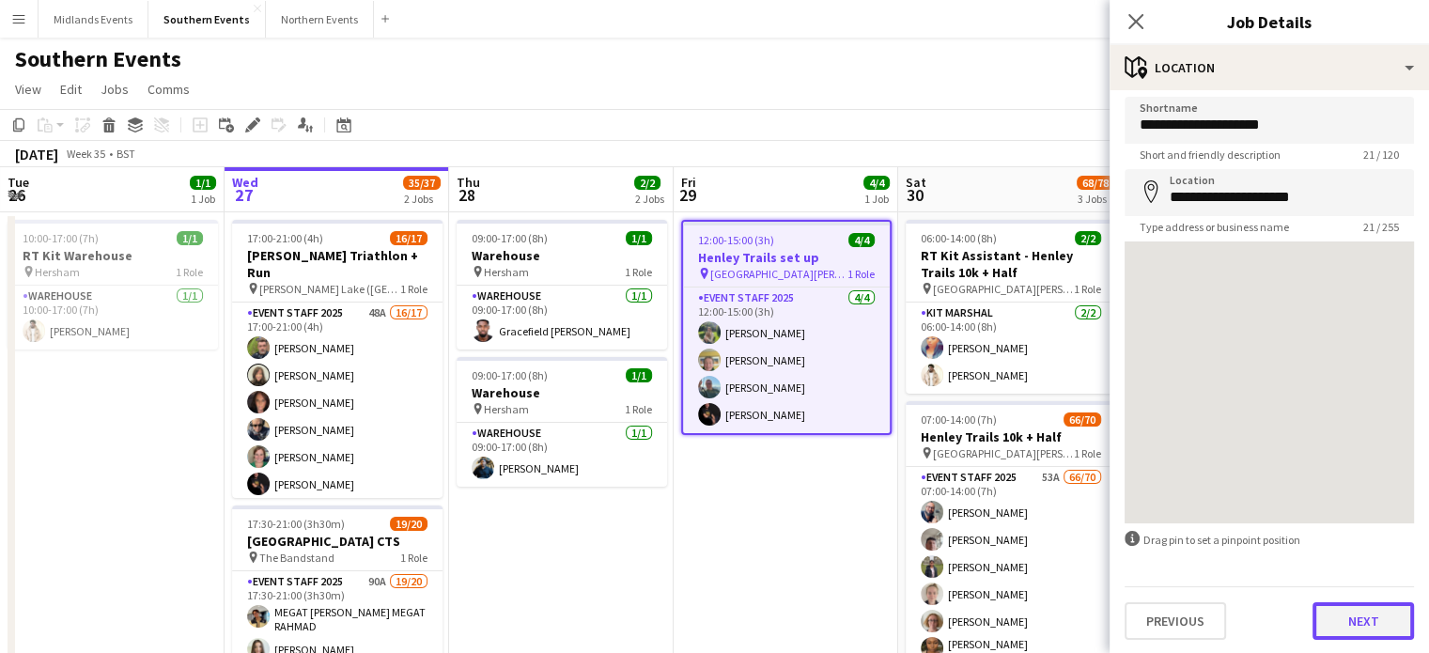
click at [1359, 616] on button "Next" at bounding box center [1362, 621] width 101 height 38
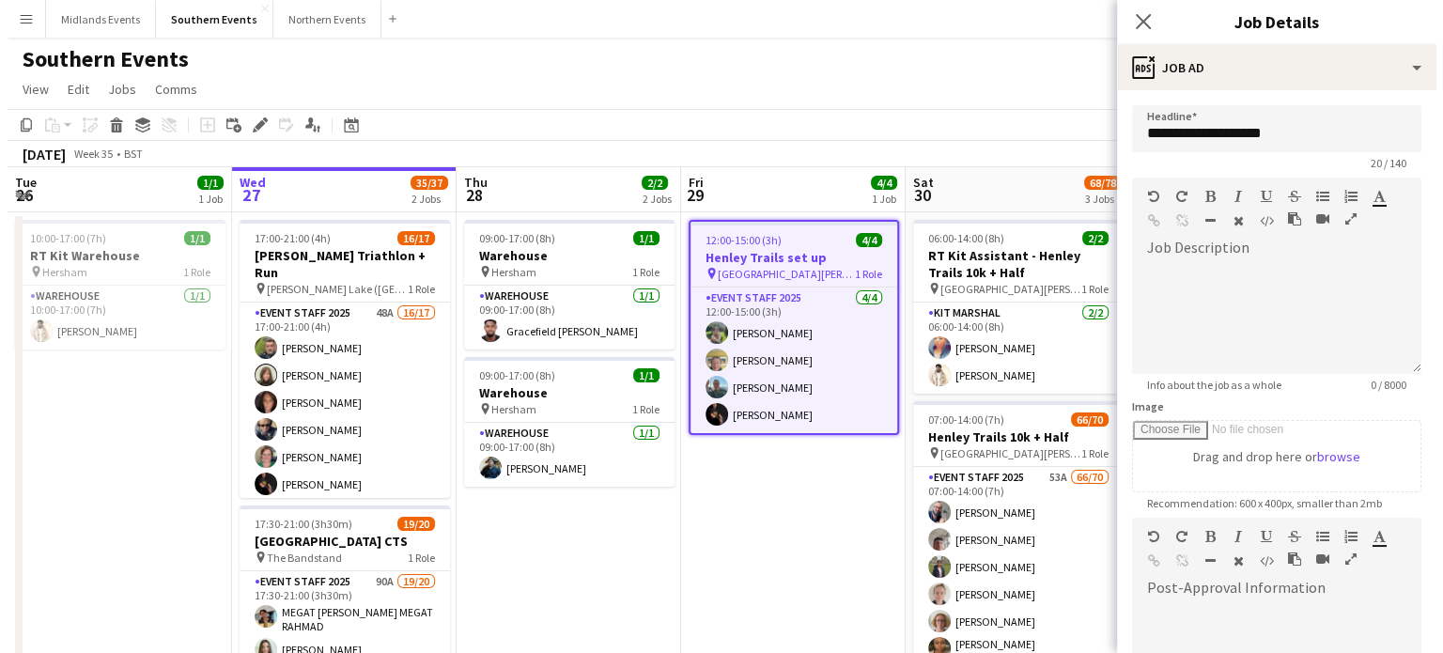
scroll to position [0, 0]
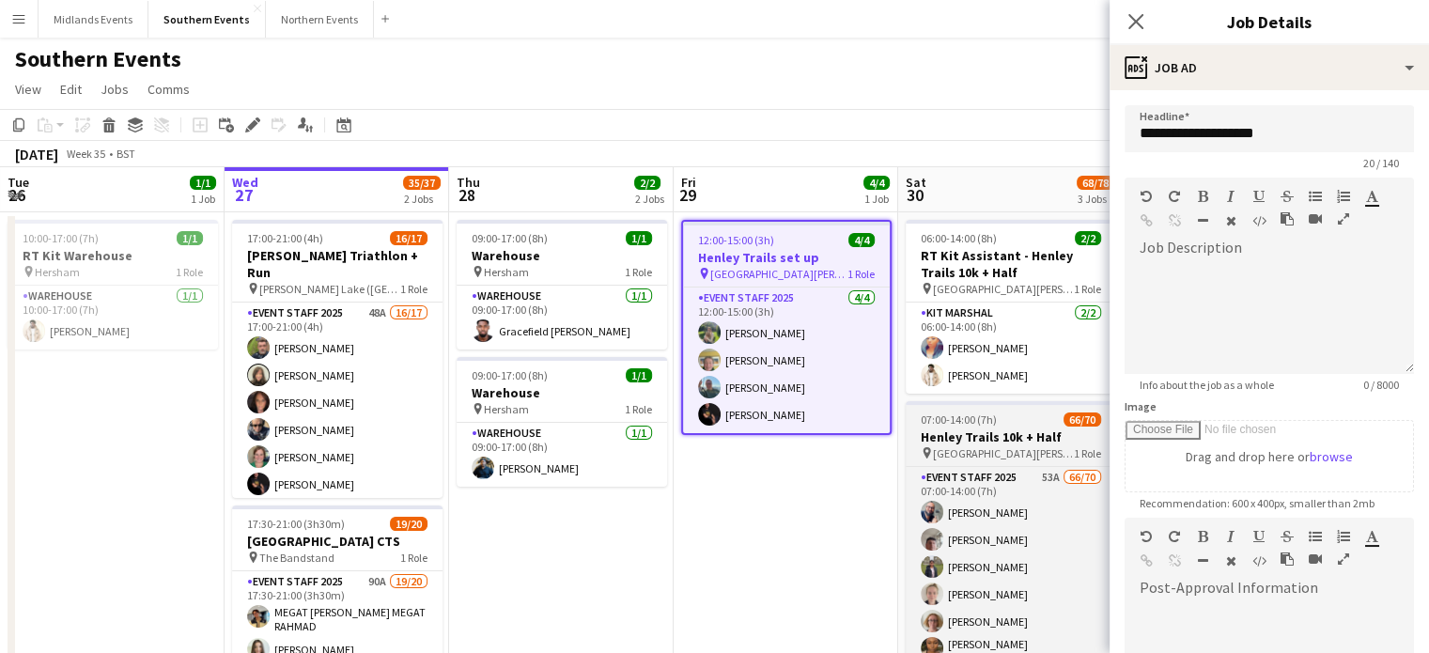
click at [1001, 434] on h3 "Henley Trails 10k + Half" at bounding box center [1011, 436] width 210 height 17
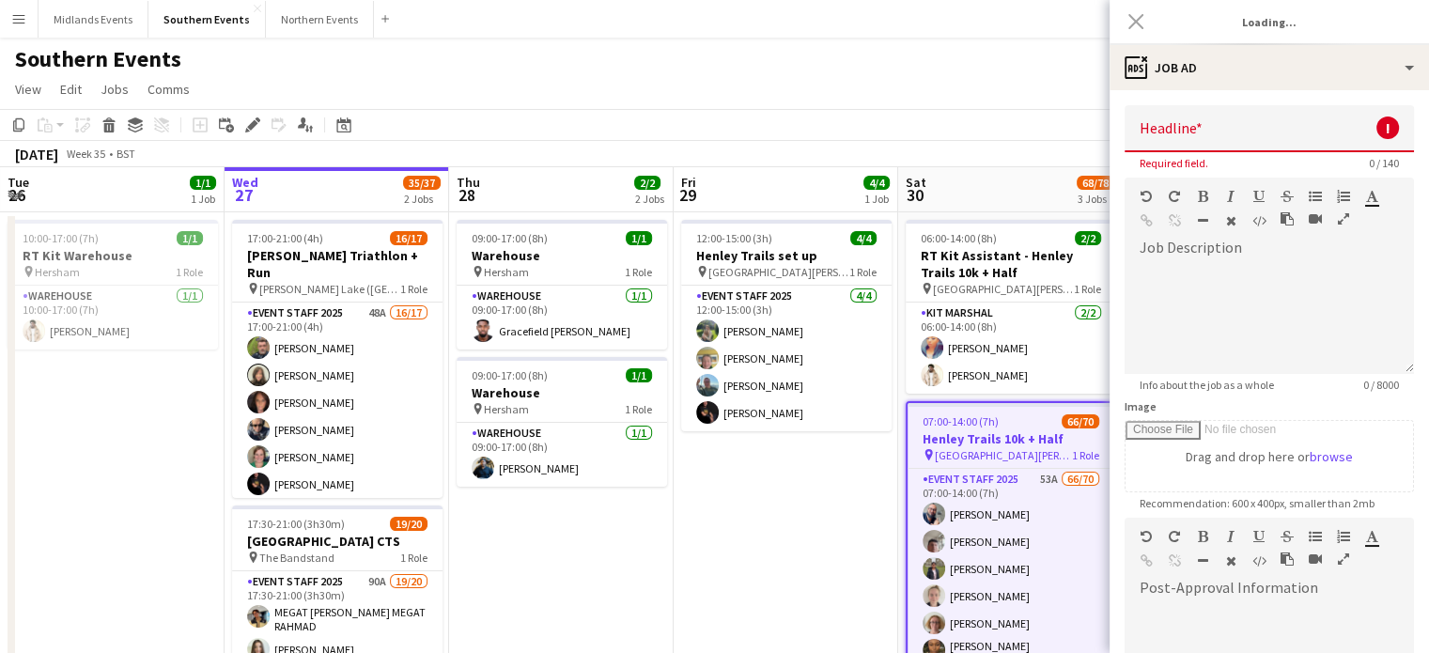
type input "**********"
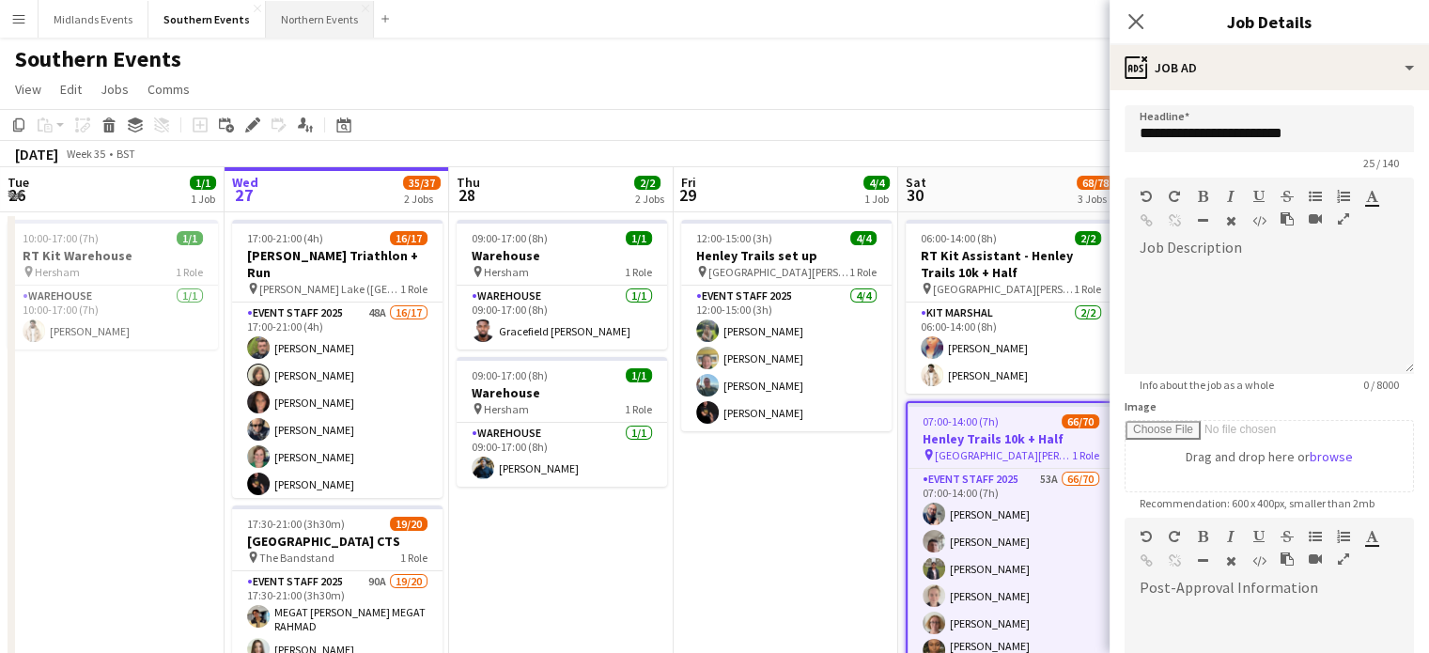
click at [295, 19] on button "Northern Events Close" at bounding box center [320, 19] width 108 height 37
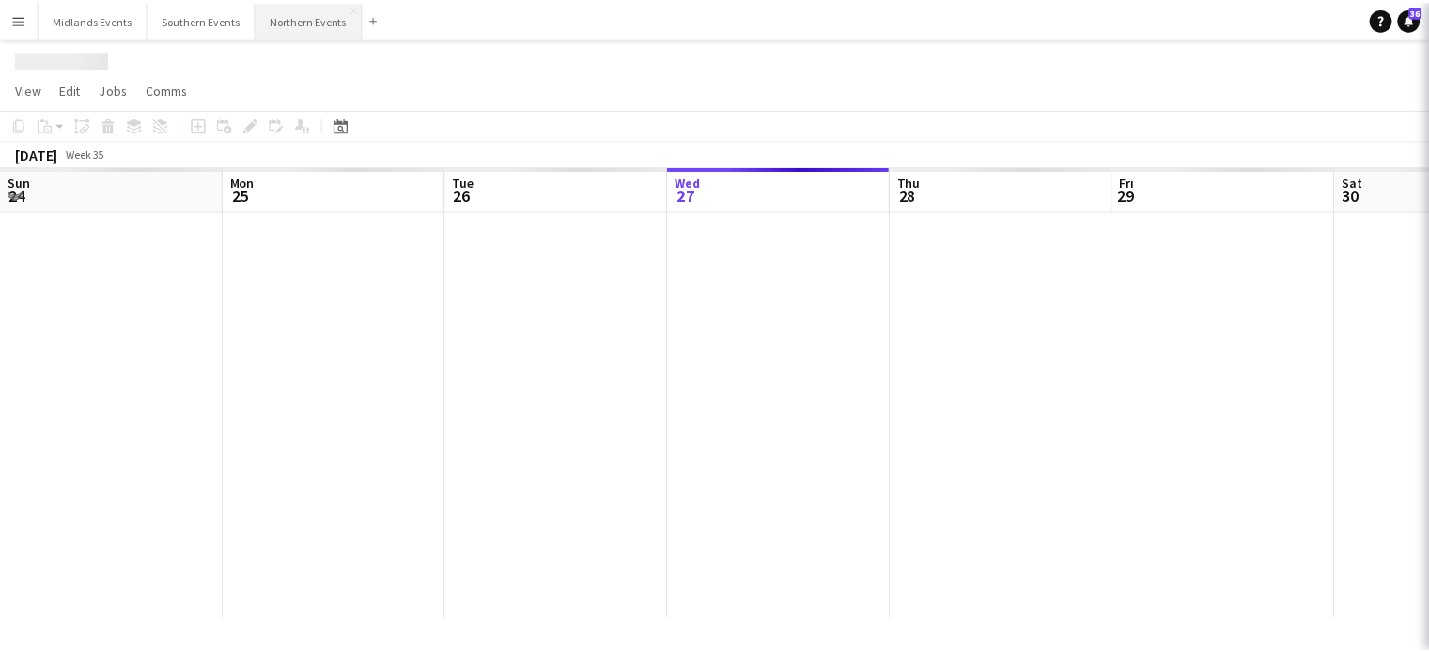
scroll to position [0, 449]
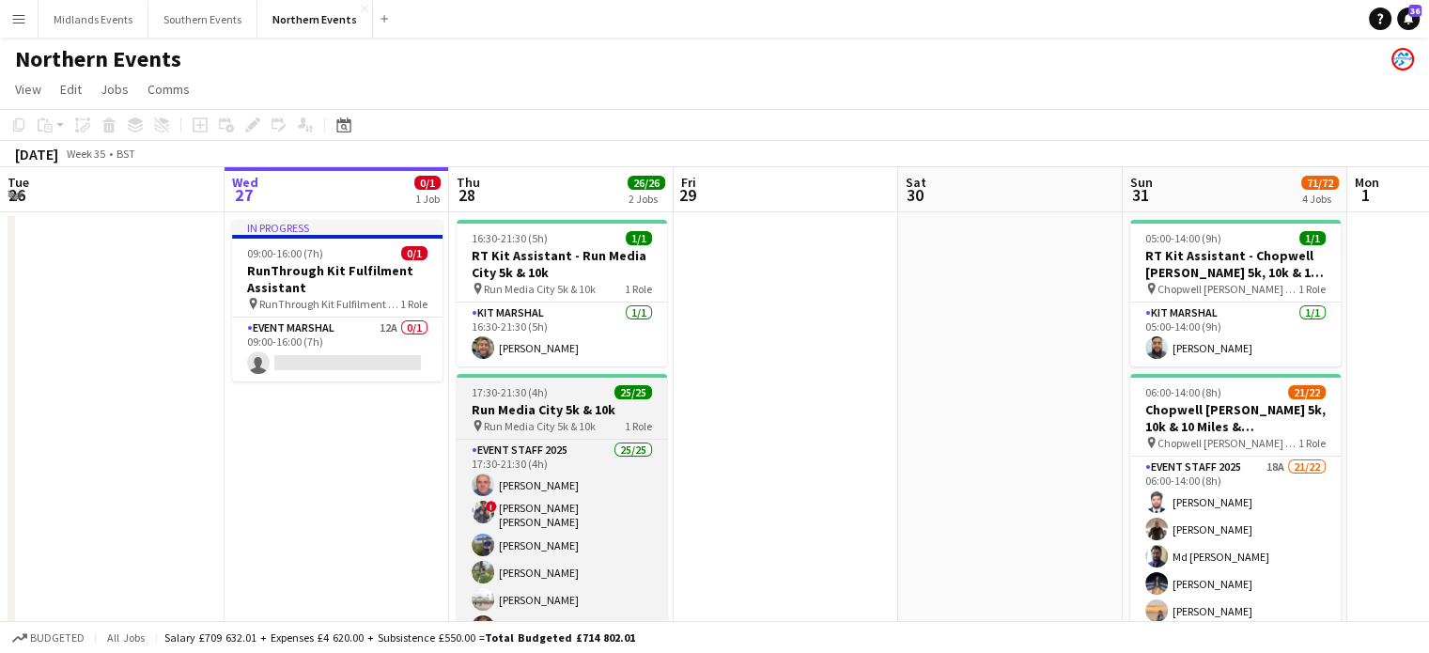
click at [541, 410] on h3 "Run Media City 5k & 10k" at bounding box center [562, 409] width 210 height 17
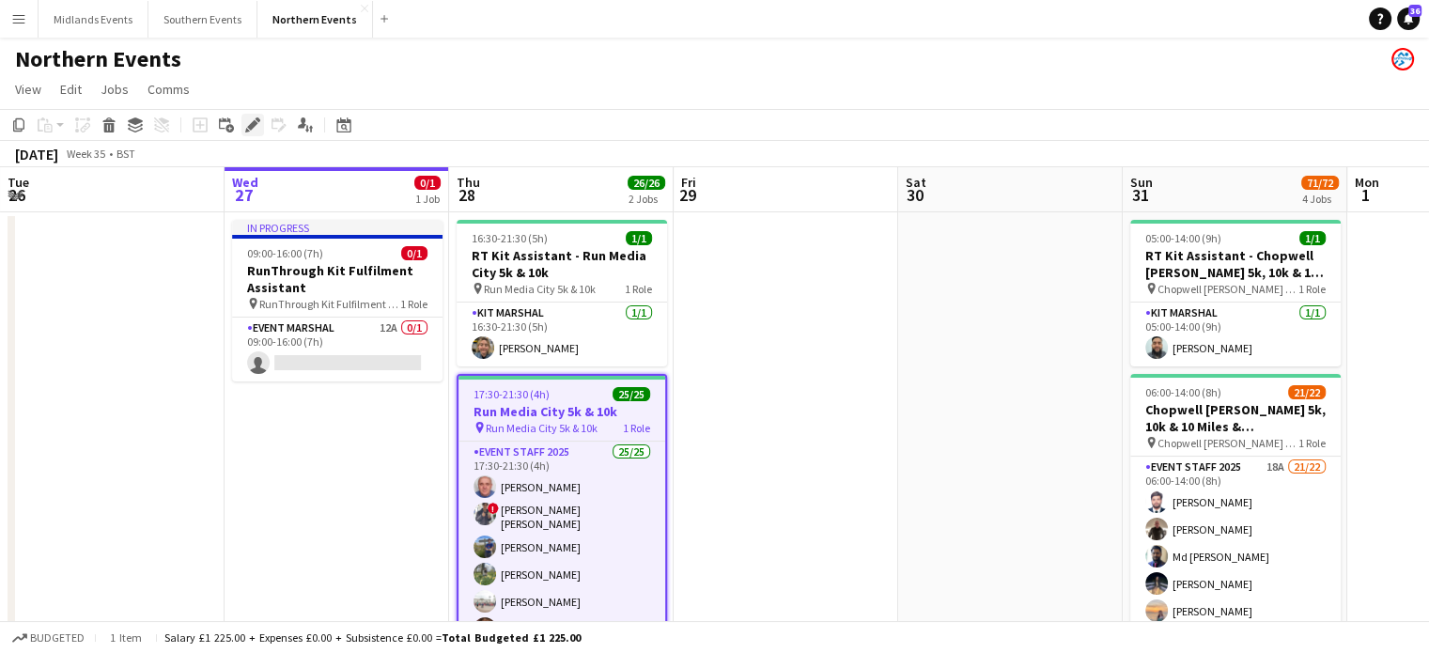
click at [251, 122] on icon "Edit" at bounding box center [252, 124] width 15 height 15
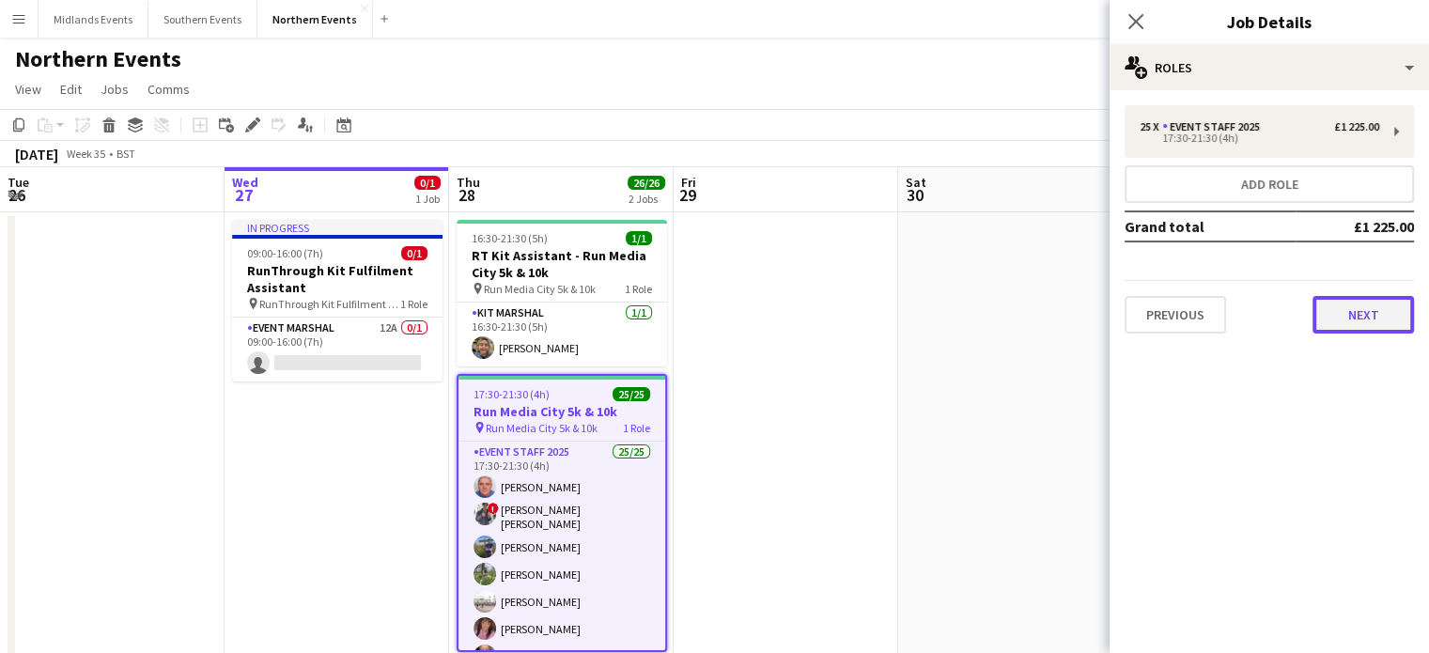
click at [1383, 317] on button "Next" at bounding box center [1362, 315] width 101 height 38
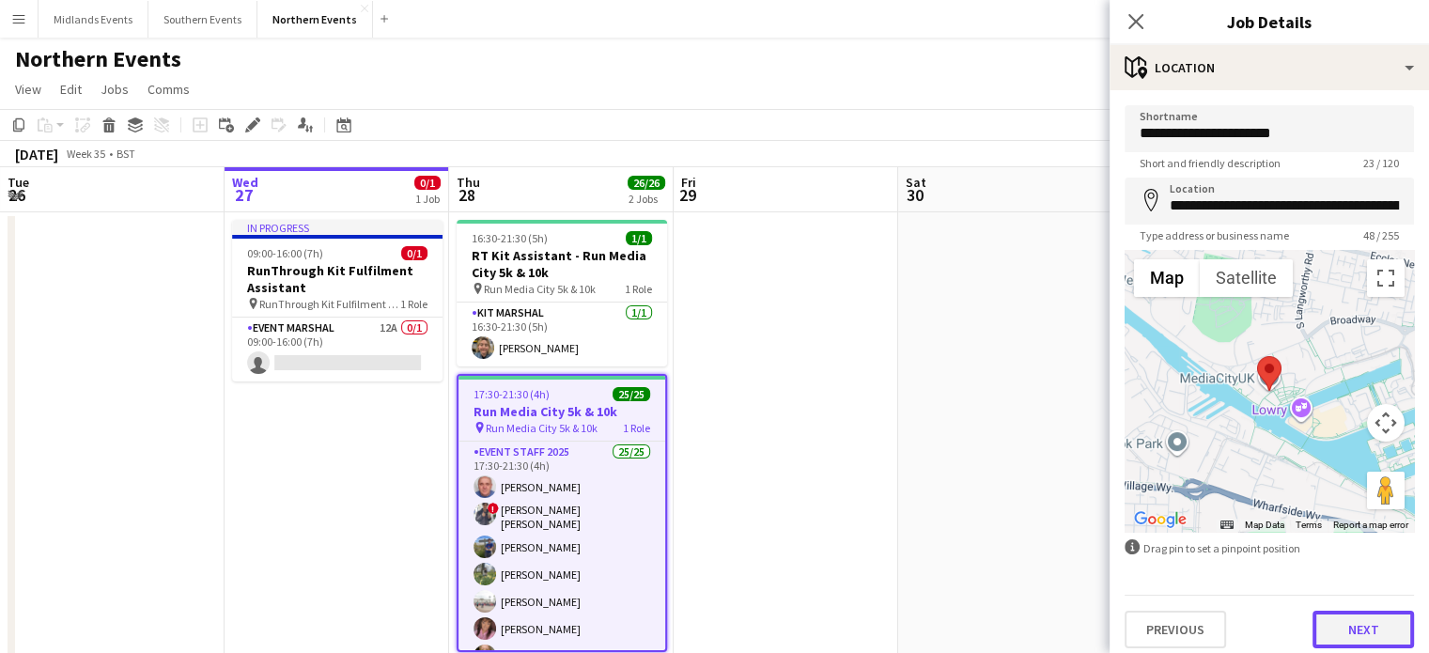
click at [1351, 615] on button "Next" at bounding box center [1362, 630] width 101 height 38
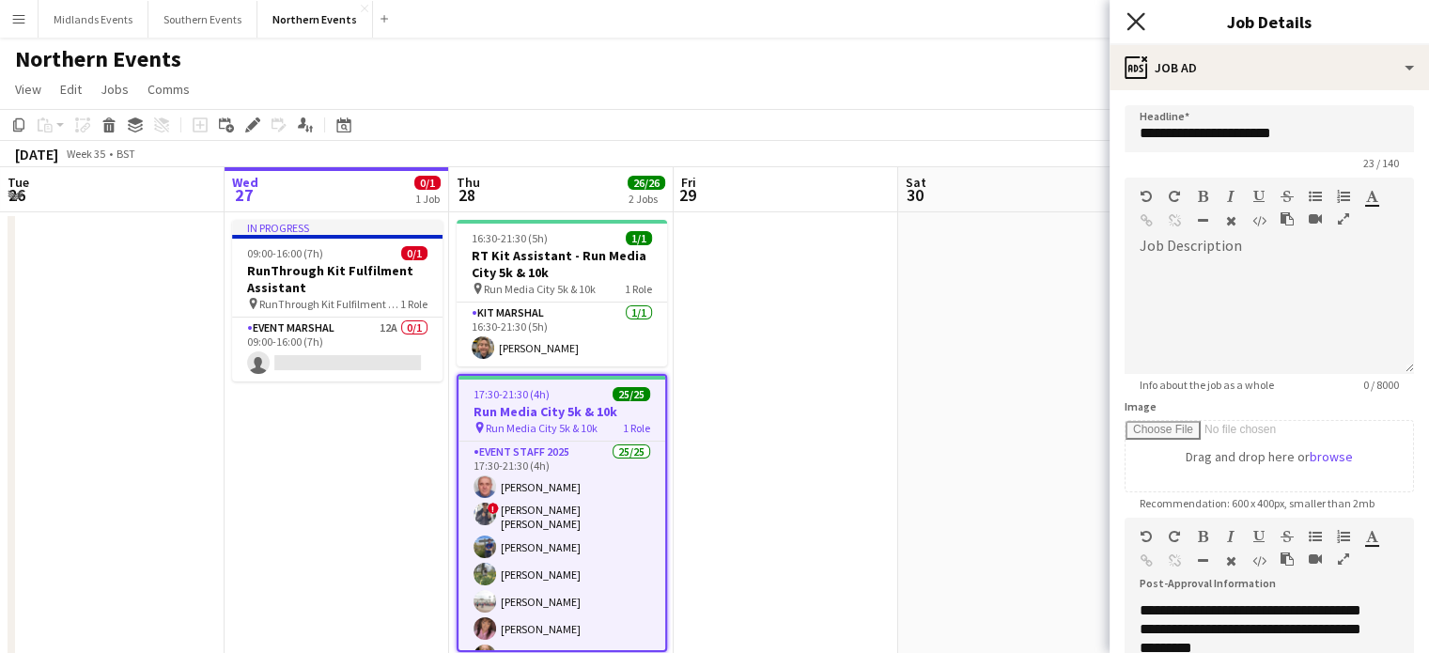
click at [1139, 21] on icon "Close pop-in" at bounding box center [1135, 21] width 18 height 18
